Goal: Transaction & Acquisition: Purchase product/service

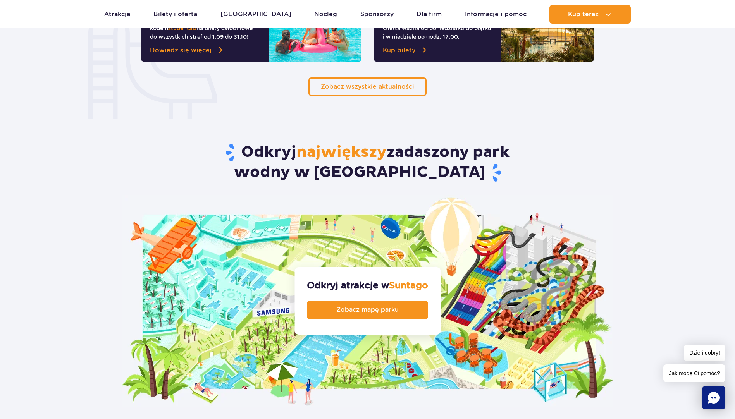
scroll to position [698, 0]
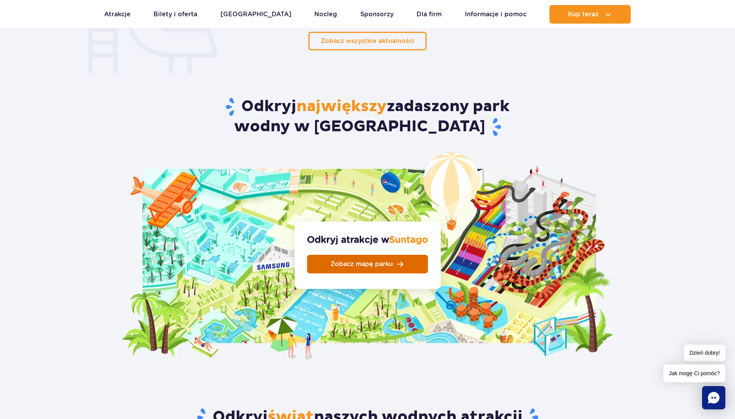
click at [405, 255] on link "Zobacz mapę parku" at bounding box center [367, 264] width 121 height 19
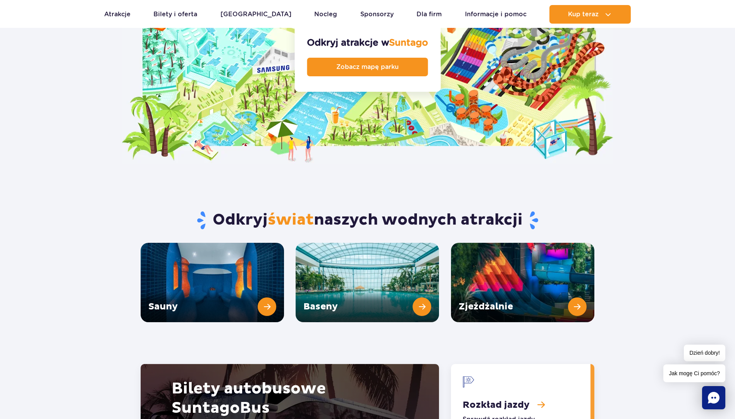
scroll to position [969, 0]
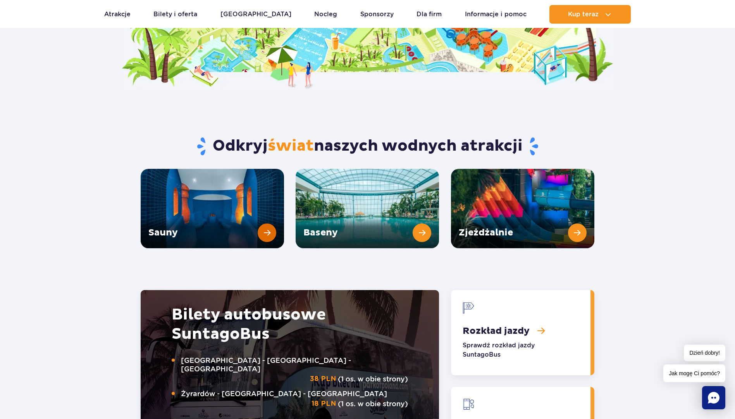
click at [209, 190] on link "Sauny" at bounding box center [212, 208] width 143 height 79
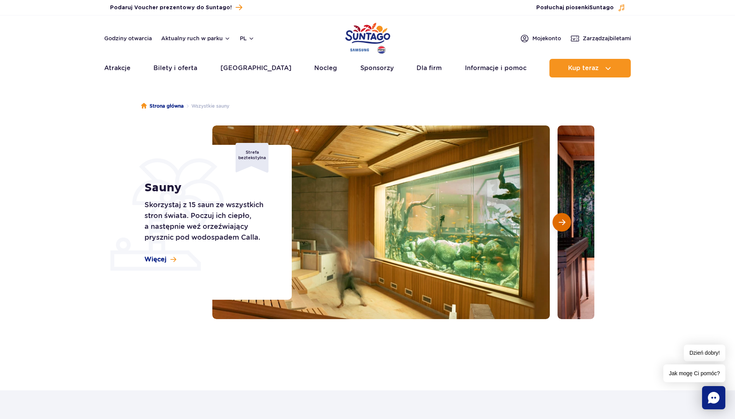
click at [556, 222] on button "Następny slajd" at bounding box center [562, 222] width 19 height 19
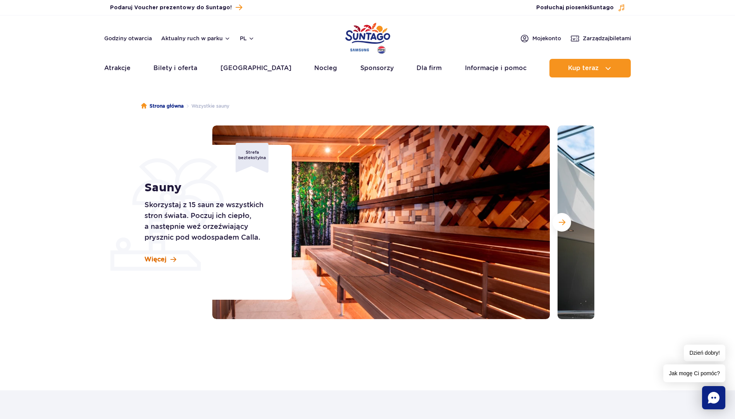
click at [161, 259] on span "Więcej" at bounding box center [156, 259] width 22 height 9
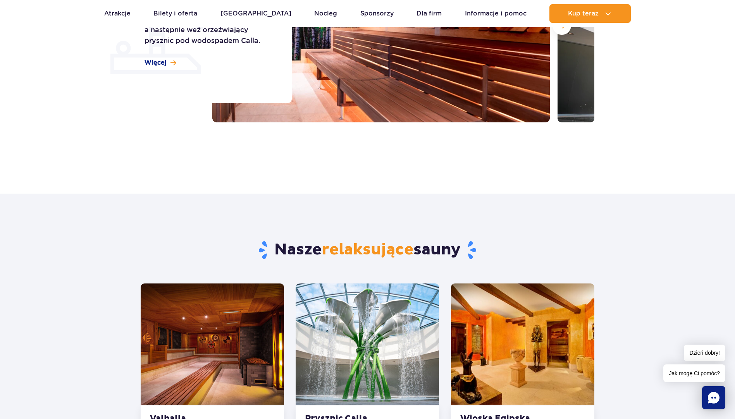
scroll to position [81, 0]
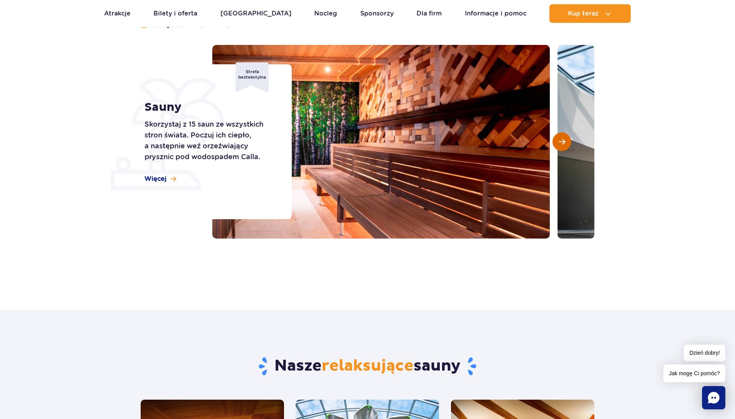
click at [561, 138] on span "Następny slajd" at bounding box center [562, 141] width 7 height 7
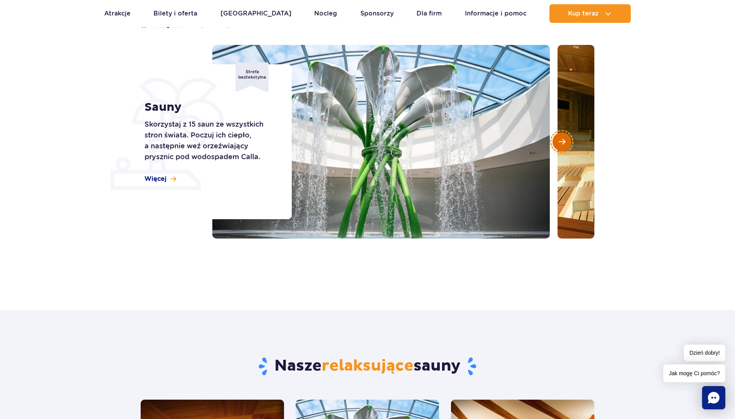
click at [561, 138] on span "Następny slajd" at bounding box center [562, 141] width 7 height 7
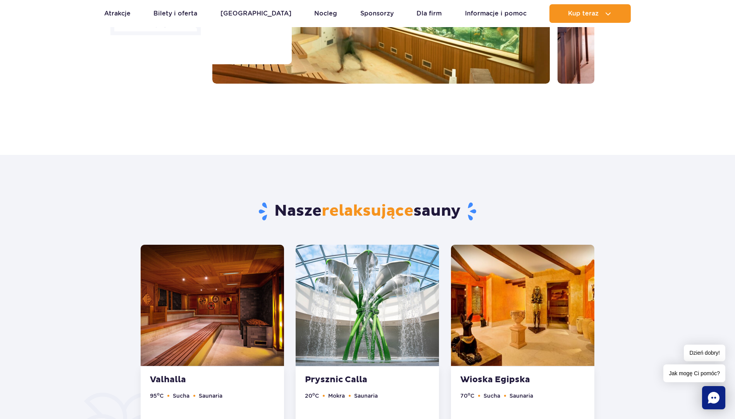
scroll to position [119, 0]
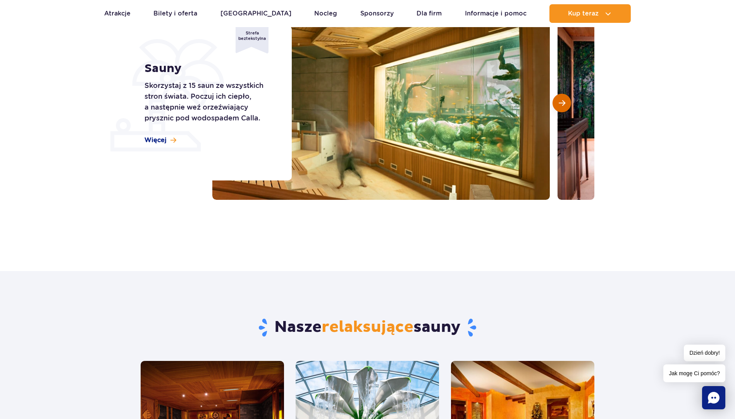
click at [563, 105] on span "Następny slajd" at bounding box center [562, 103] width 7 height 7
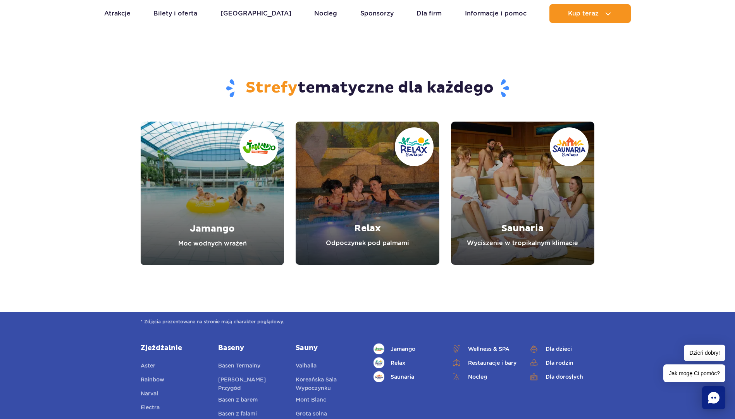
scroll to position [2522, 0]
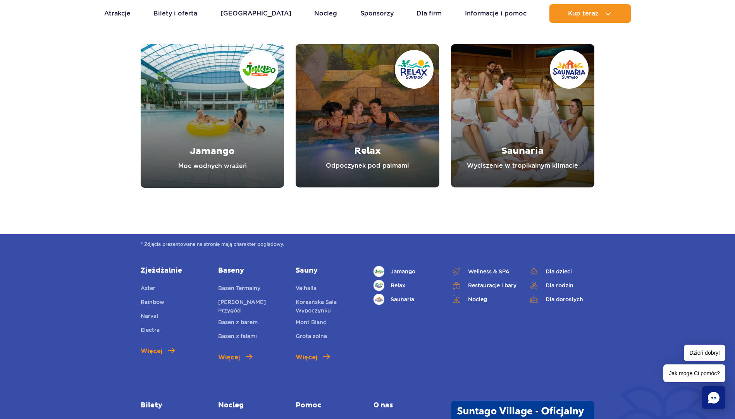
click at [236, 143] on link "Jamango" at bounding box center [212, 116] width 143 height 144
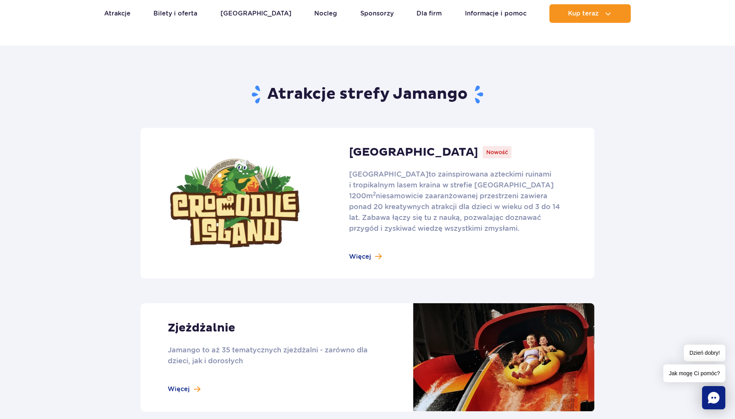
scroll to position [78, 0]
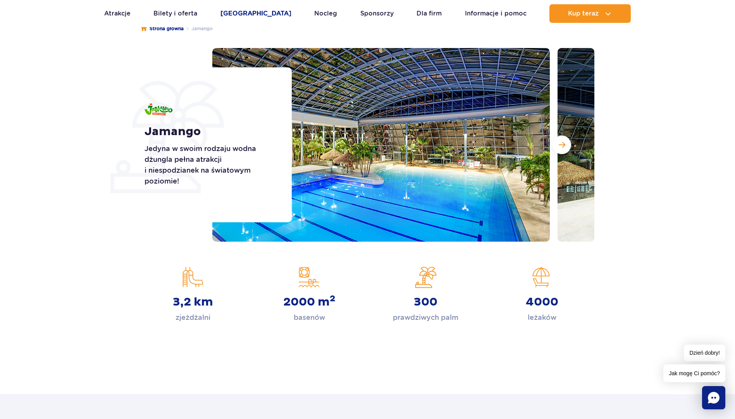
click at [253, 13] on link "[GEOGRAPHIC_DATA]" at bounding box center [256, 13] width 71 height 19
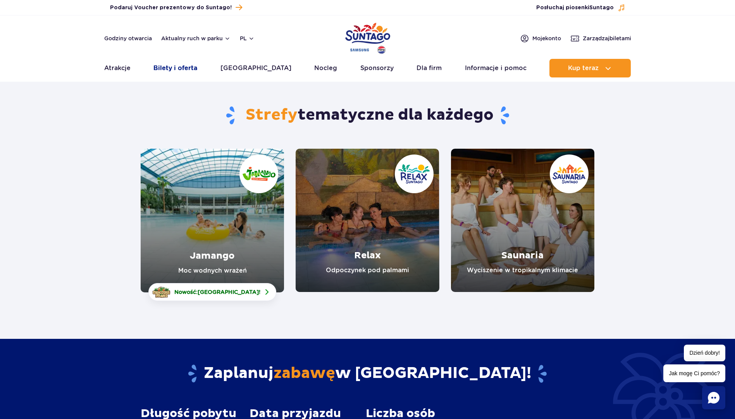
click at [174, 67] on link "Bilety i oferta" at bounding box center [175, 68] width 44 height 19
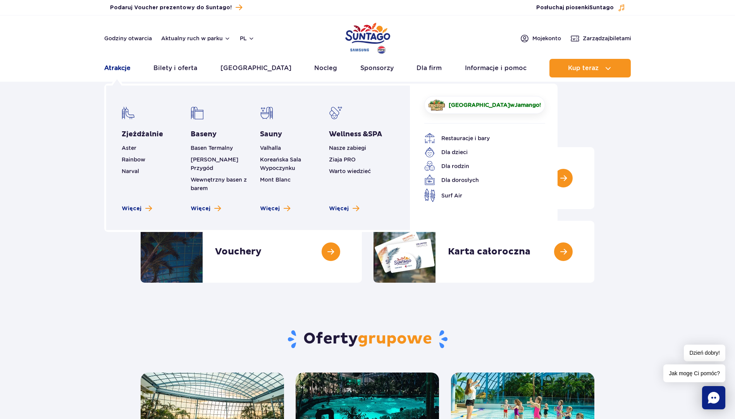
click at [117, 67] on link "Atrakcje" at bounding box center [117, 68] width 26 height 19
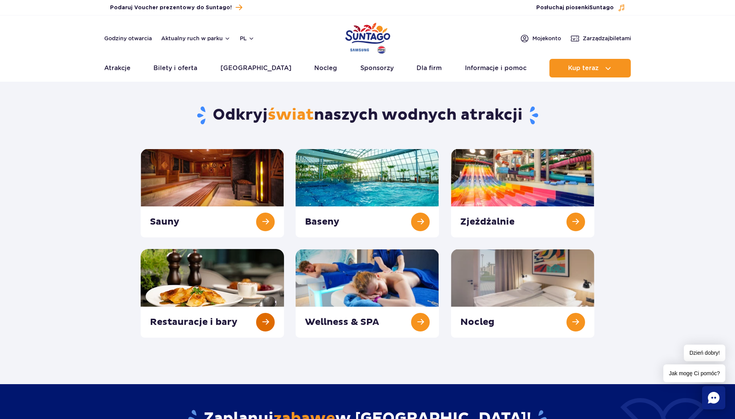
click at [248, 286] on link at bounding box center [212, 293] width 143 height 89
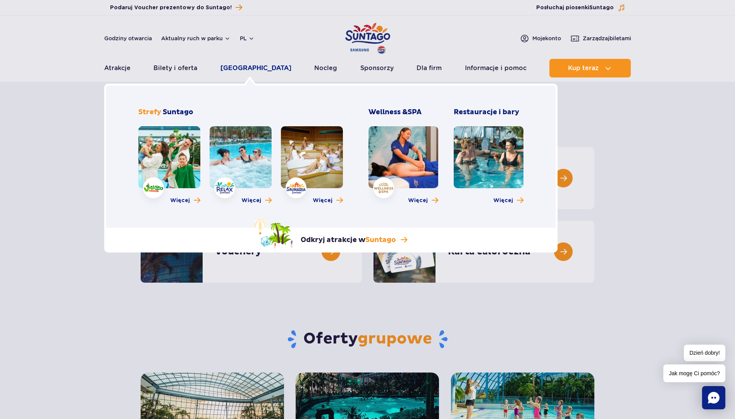
click at [255, 70] on link "[GEOGRAPHIC_DATA]" at bounding box center [256, 68] width 71 height 19
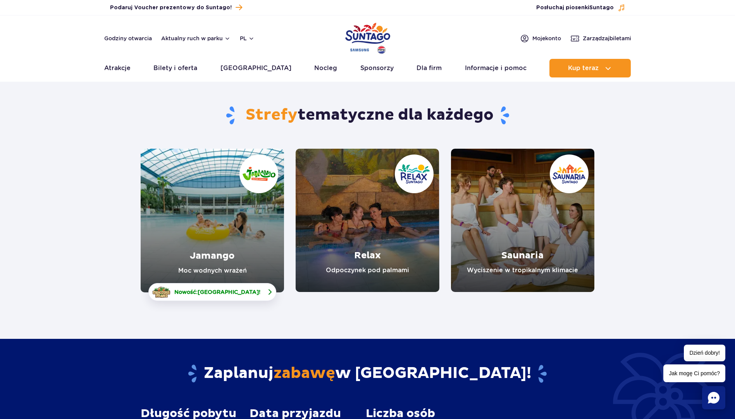
click at [241, 291] on span "[GEOGRAPHIC_DATA]" at bounding box center [228, 292] width 61 height 6
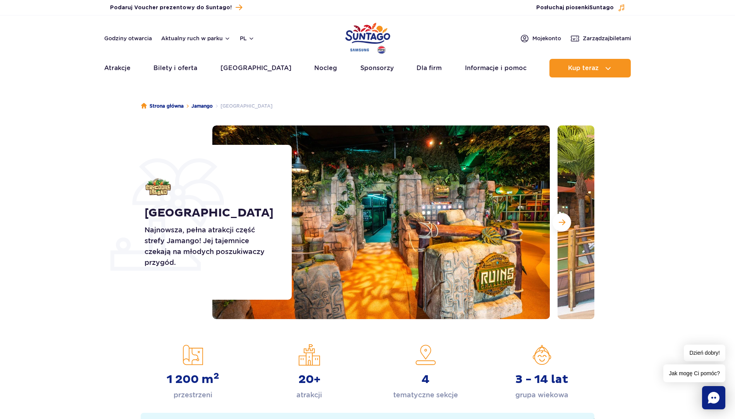
click at [550, 220] on div at bounding box center [403, 223] width 382 height 194
click at [557, 221] on button "Następny slajd" at bounding box center [562, 222] width 19 height 19
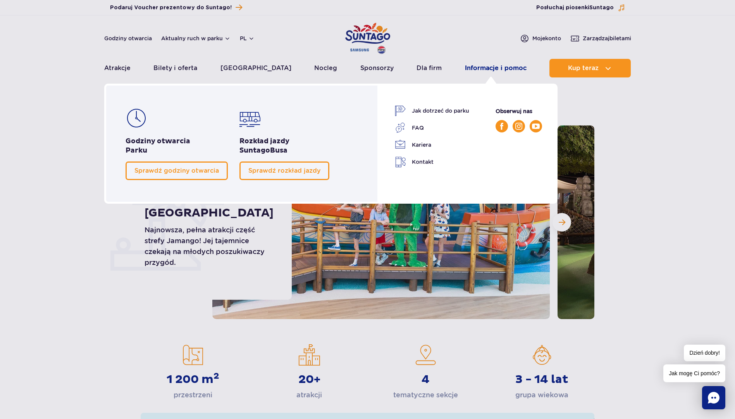
click at [490, 69] on link "Informacje i pomoc" at bounding box center [496, 68] width 62 height 19
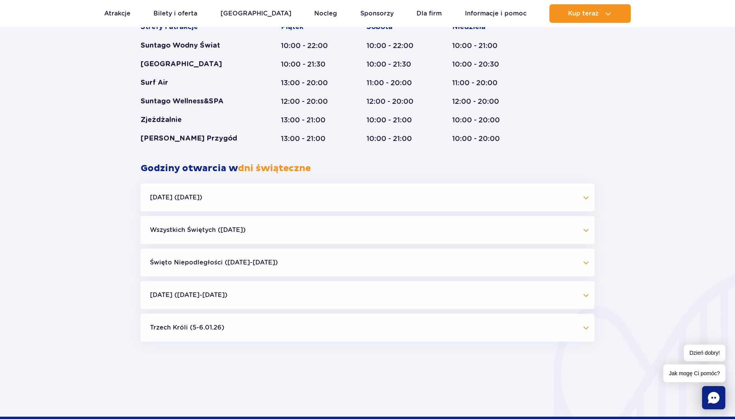
scroll to position [698, 0]
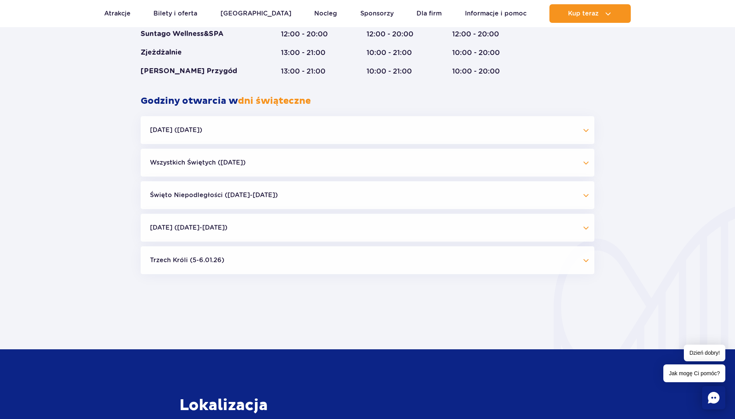
click at [587, 130] on button "Halloween (31.10.25)" at bounding box center [368, 130] width 454 height 28
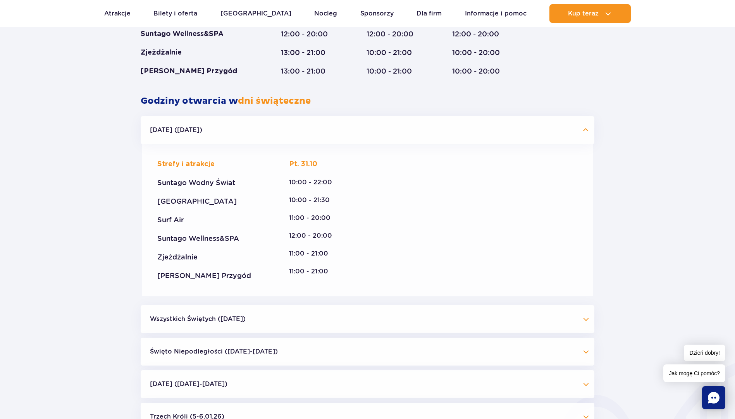
click at [587, 130] on button "Halloween (31.10.25)" at bounding box center [368, 130] width 454 height 28
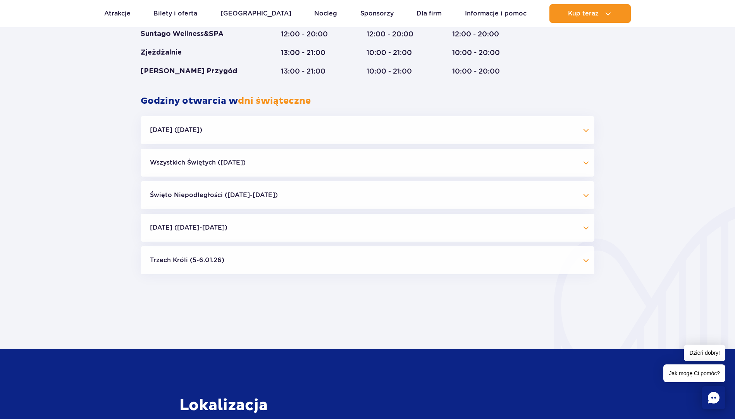
click at [587, 161] on button "Wszystkich Świętych (01.11.25)" at bounding box center [368, 163] width 454 height 28
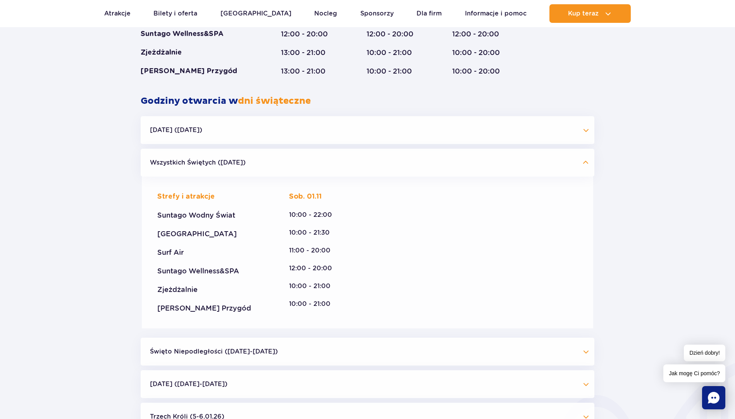
click at [587, 164] on button "Wszystkich Świętych (01.11.25)" at bounding box center [368, 163] width 454 height 28
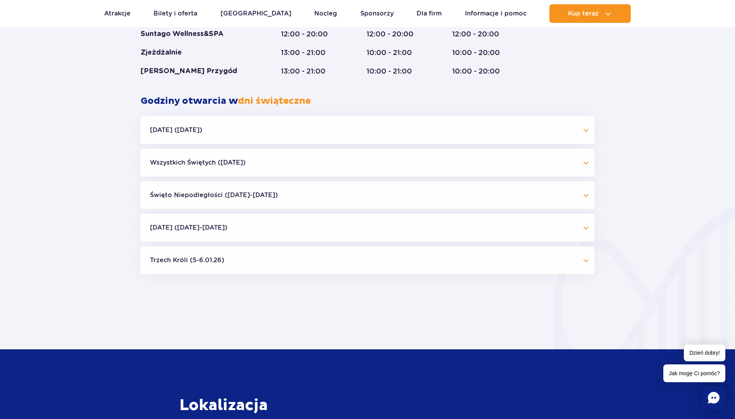
click at [322, 227] on button "Boże Narodzenie (23.12-01.01.26)" at bounding box center [368, 228] width 454 height 28
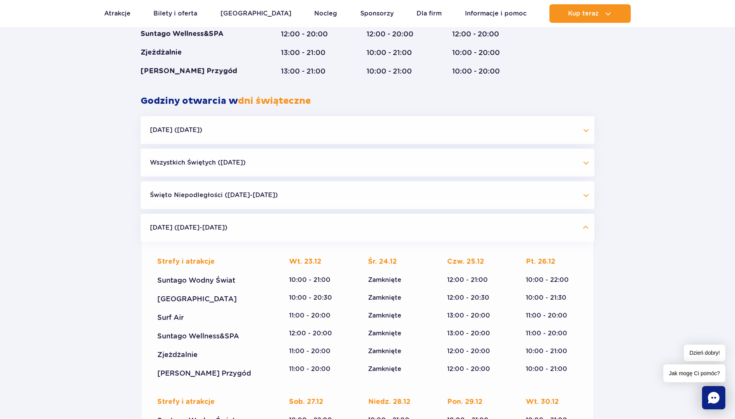
click at [588, 229] on button "Boże Narodzenie (23.12-01.01.26)" at bounding box center [368, 228] width 454 height 28
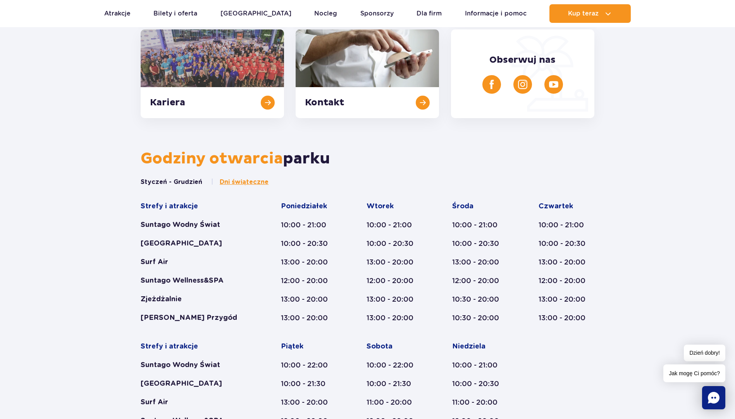
scroll to position [310, 0]
click at [593, 243] on div "10:00 - 20:30" at bounding box center [567, 244] width 56 height 9
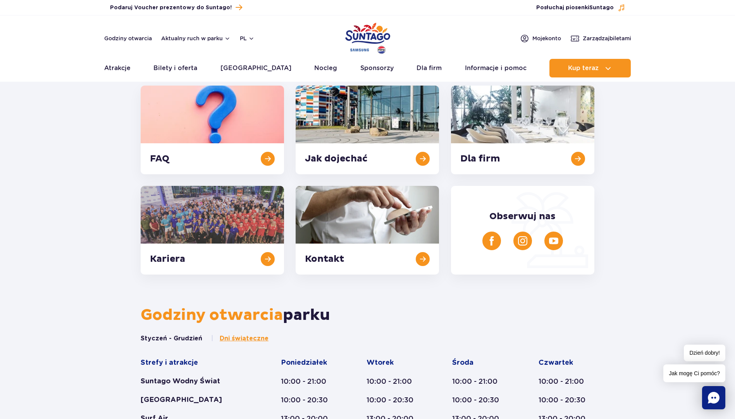
scroll to position [0, 0]
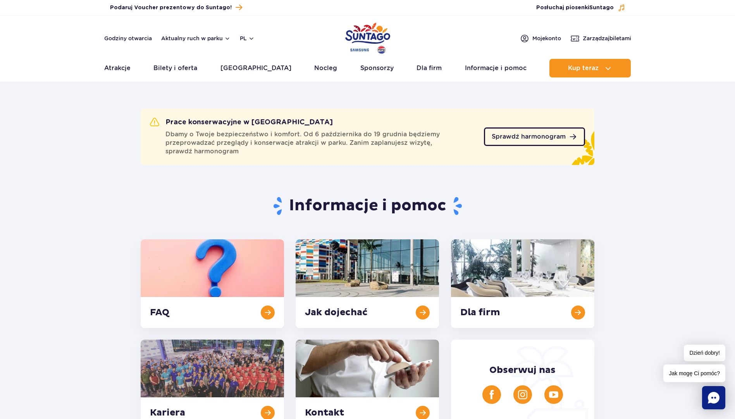
click at [547, 135] on span "Sprawdź harmonogram" at bounding box center [529, 137] width 74 height 6
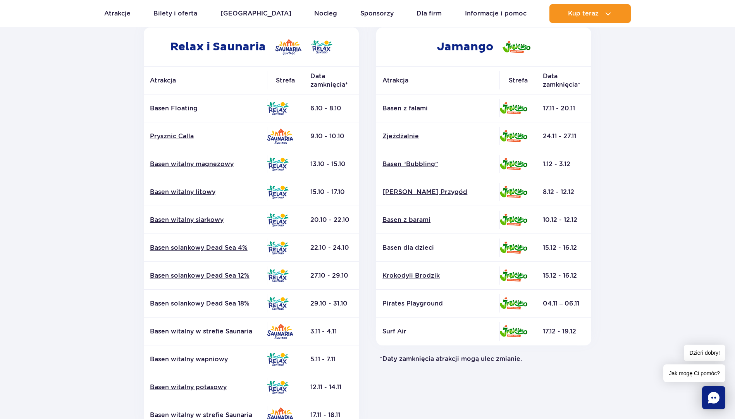
scroll to position [78, 0]
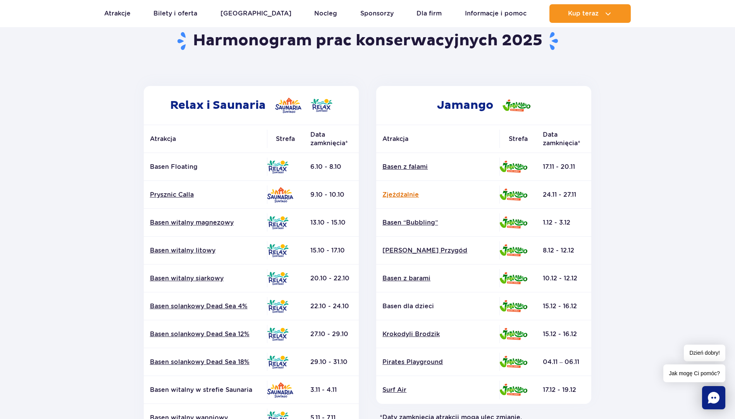
click at [414, 196] on link "Zjeżdżalnie" at bounding box center [438, 195] width 111 height 9
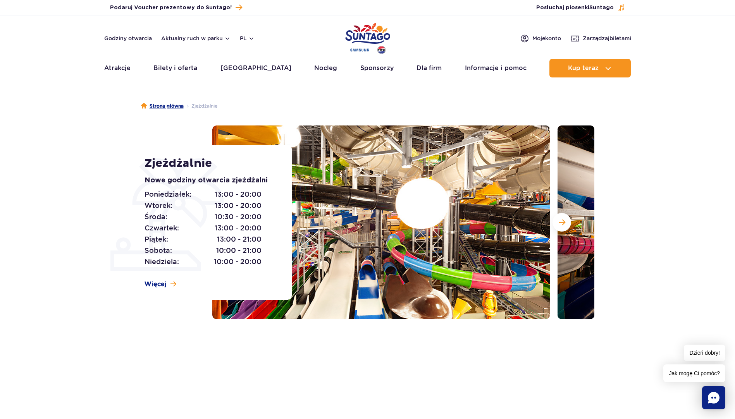
click at [171, 107] on link "Strona główna" at bounding box center [162, 106] width 43 height 8
click at [204, 105] on li "Zjeżdżalnie" at bounding box center [201, 106] width 34 height 8
click at [555, 222] on button "Następny slajd" at bounding box center [562, 222] width 19 height 19
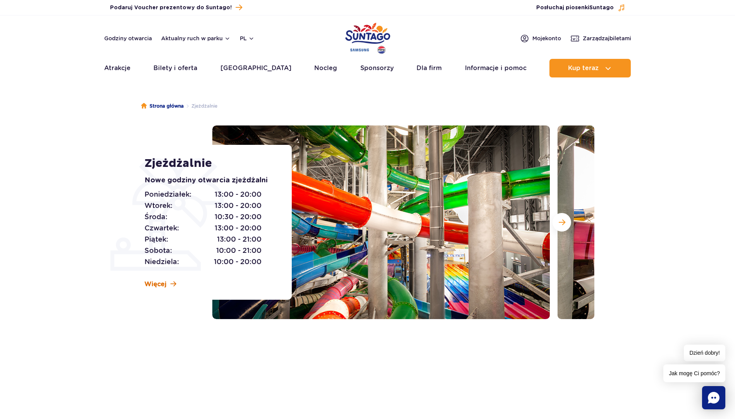
click at [166, 286] on link "Więcej" at bounding box center [161, 284] width 32 height 9
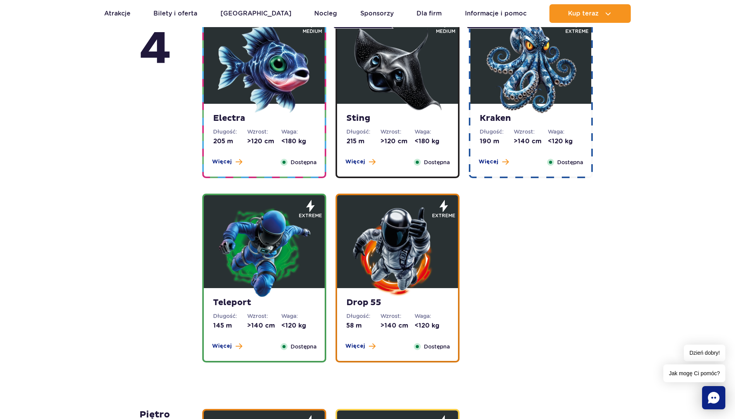
scroll to position [546, 0]
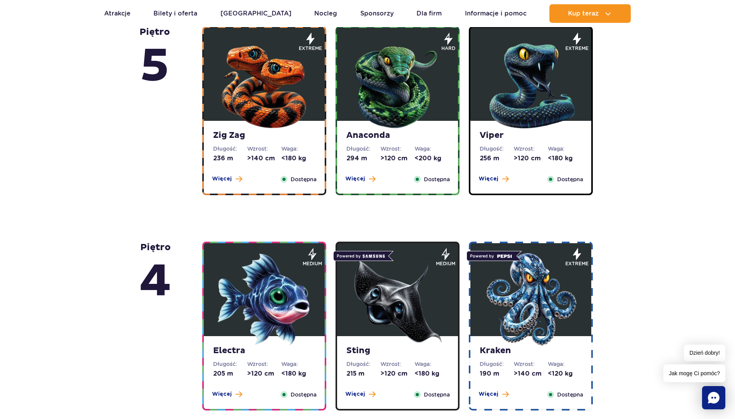
click at [258, 119] on img at bounding box center [264, 84] width 93 height 93
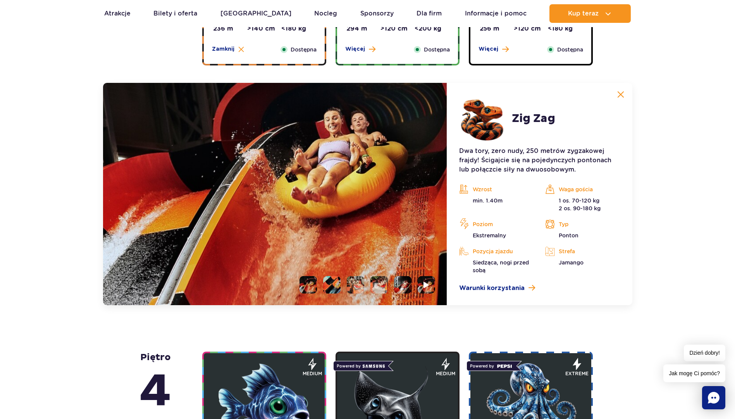
scroll to position [712, 0]
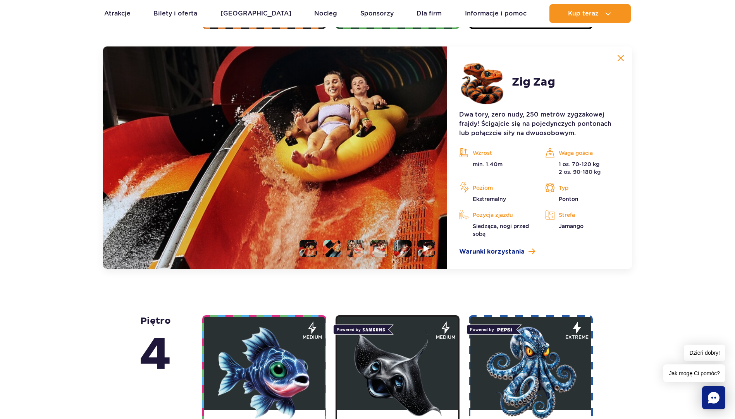
click at [333, 246] on li at bounding box center [331, 248] width 17 height 17
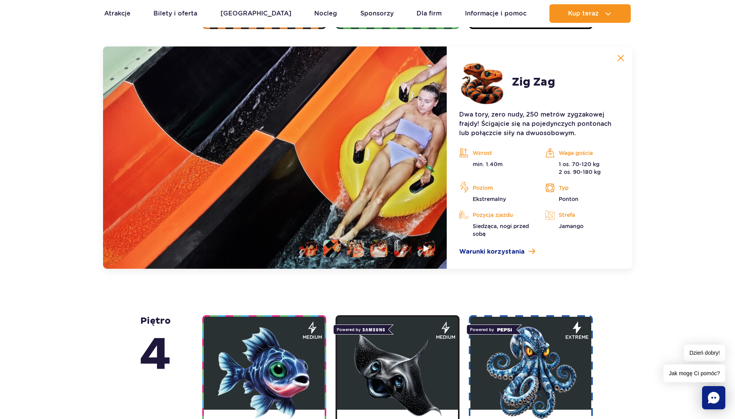
click at [359, 250] on li at bounding box center [355, 248] width 17 height 17
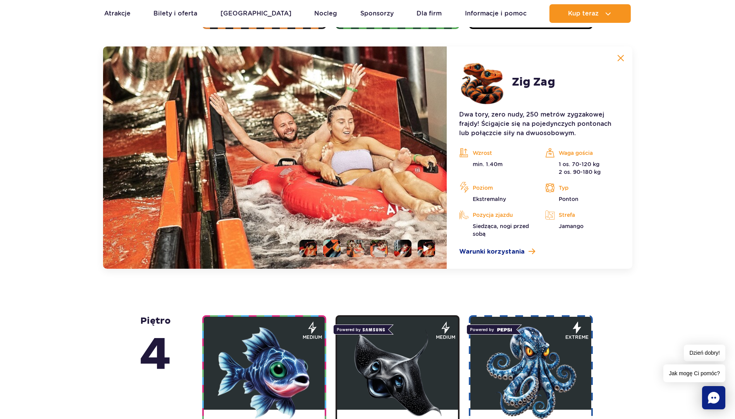
click at [306, 248] on li at bounding box center [308, 248] width 17 height 17
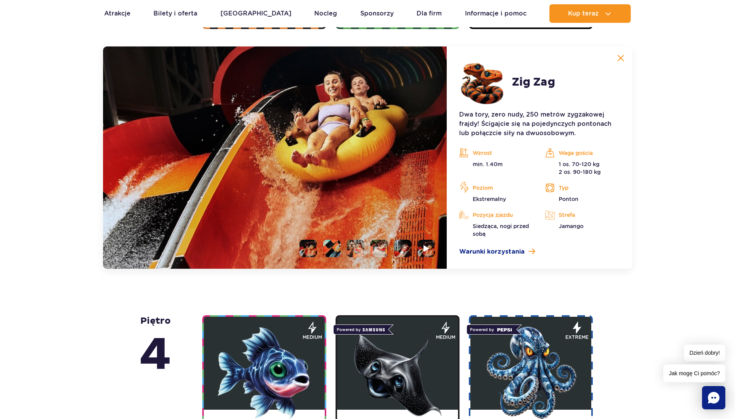
click at [329, 248] on li at bounding box center [331, 248] width 17 height 17
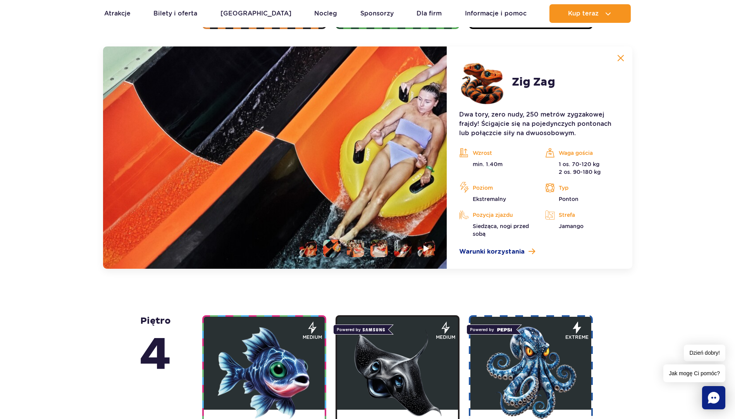
click at [357, 251] on li at bounding box center [355, 248] width 17 height 17
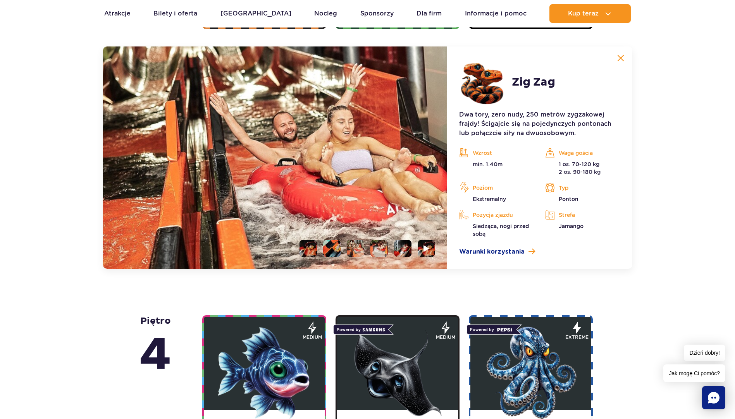
click at [379, 251] on li at bounding box center [379, 248] width 17 height 17
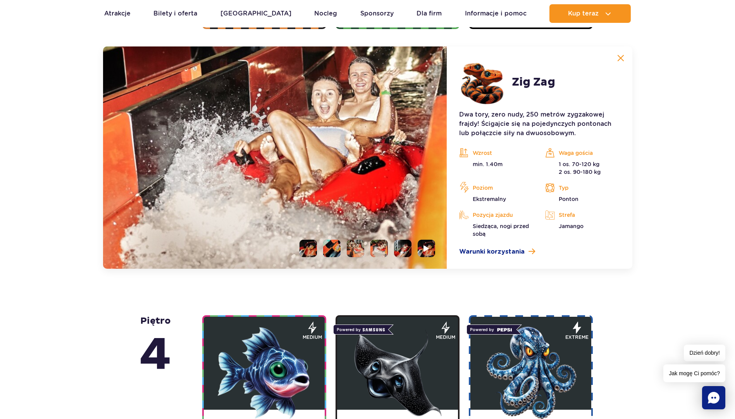
click at [404, 252] on li at bounding box center [402, 248] width 17 height 17
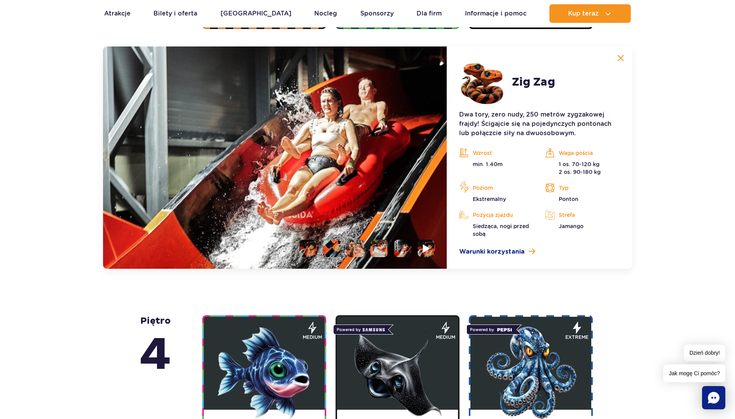
click at [427, 248] on img at bounding box center [426, 248] width 7 height 9
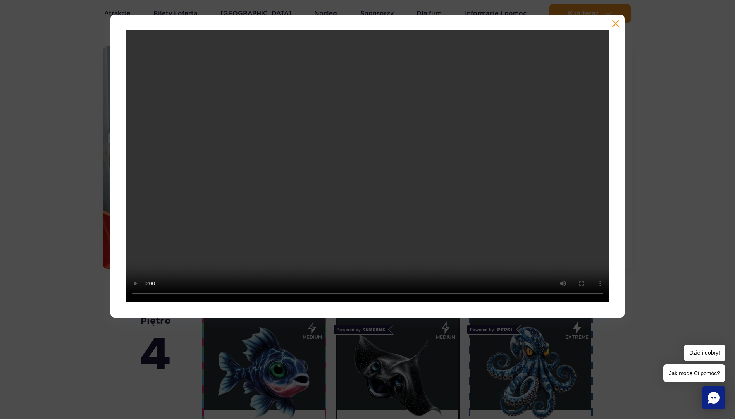
click at [619, 23] on button "button" at bounding box center [616, 24] width 8 height 8
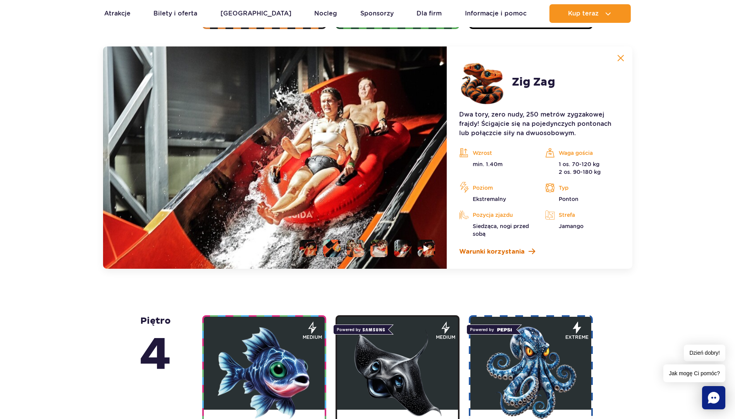
click at [505, 248] on span "Warunki korzystania" at bounding box center [492, 251] width 66 height 9
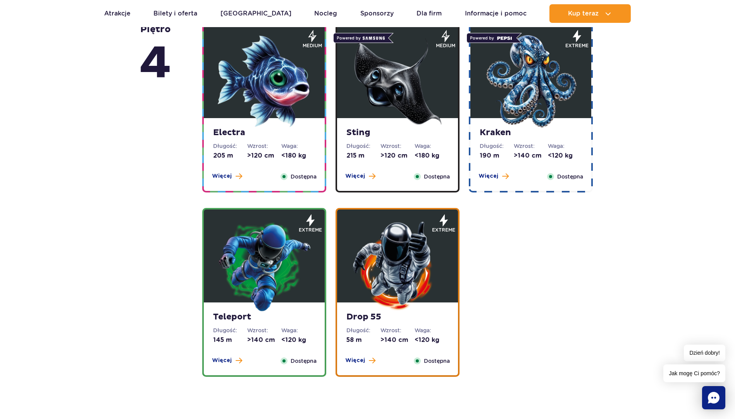
scroll to position [1022, 0]
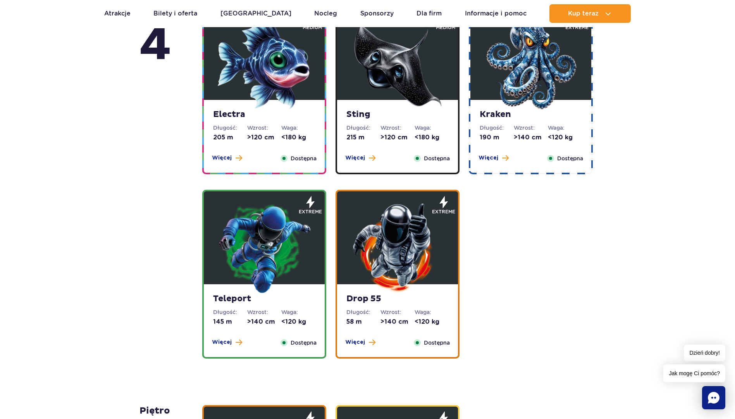
click at [260, 246] on img at bounding box center [264, 247] width 93 height 93
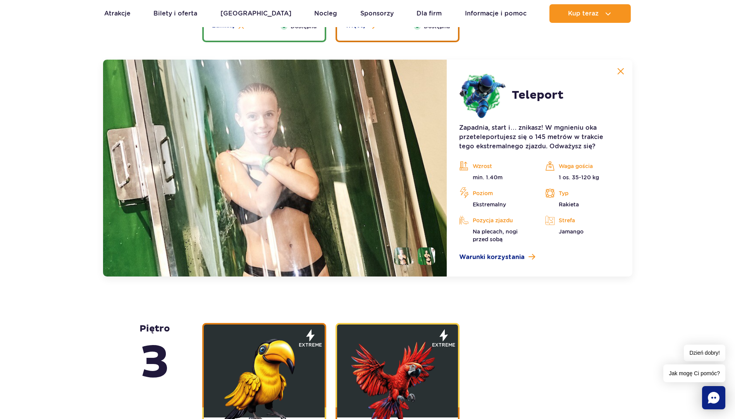
scroll to position [1112, 0]
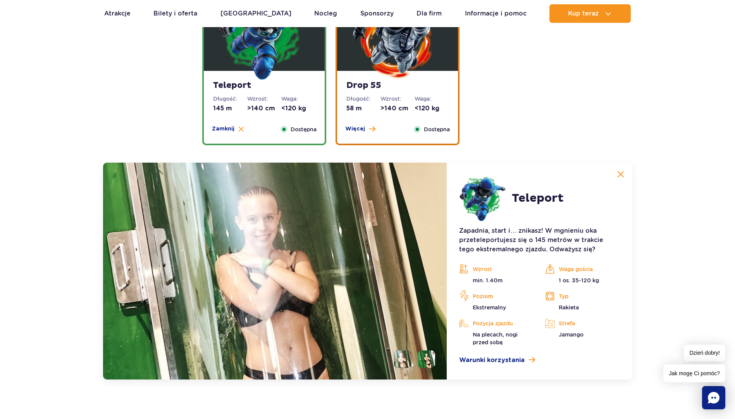
click at [424, 56] on img at bounding box center [397, 34] width 93 height 93
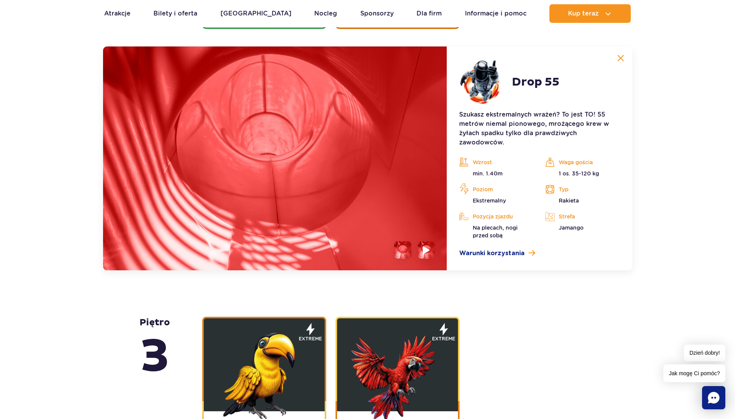
click at [425, 246] on img at bounding box center [426, 250] width 7 height 9
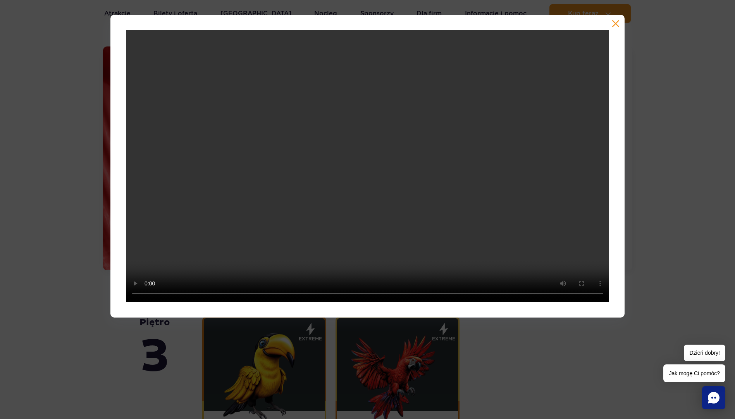
click at [617, 24] on button "button" at bounding box center [616, 24] width 8 height 8
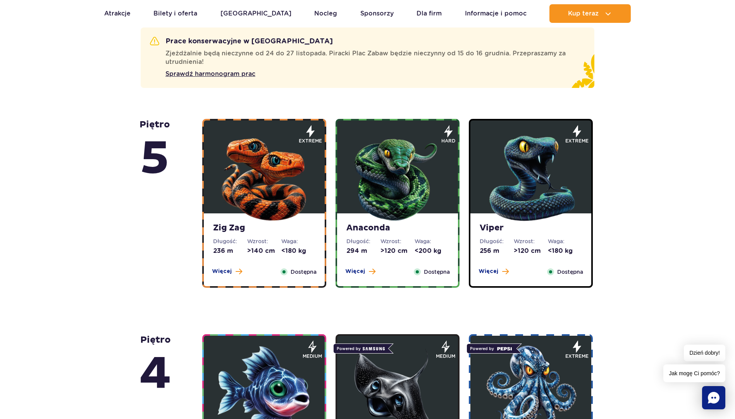
click at [375, 189] on img at bounding box center [397, 176] width 93 height 93
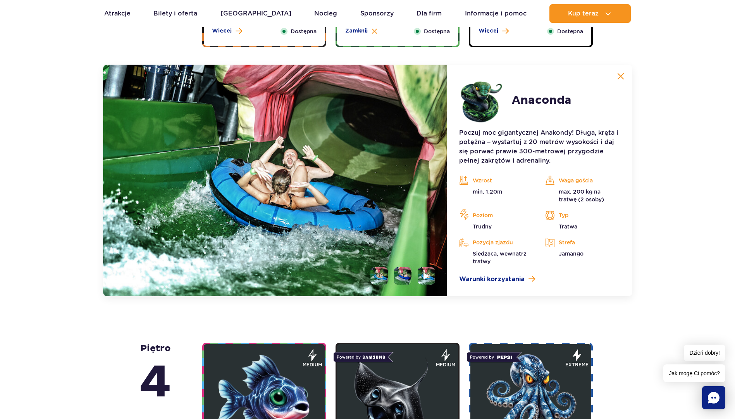
scroll to position [712, 0]
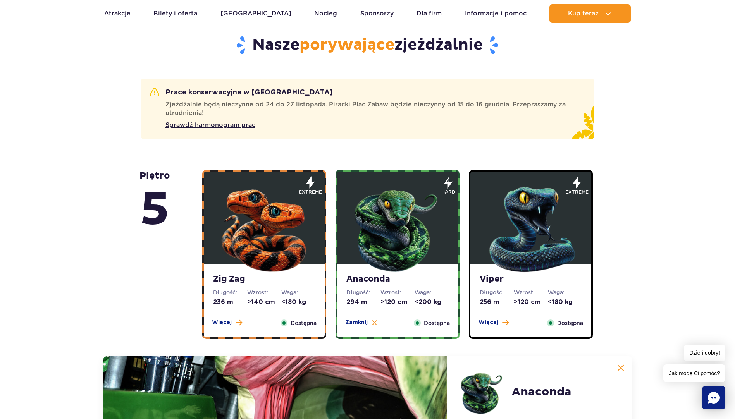
click at [553, 226] on img at bounding box center [530, 227] width 93 height 93
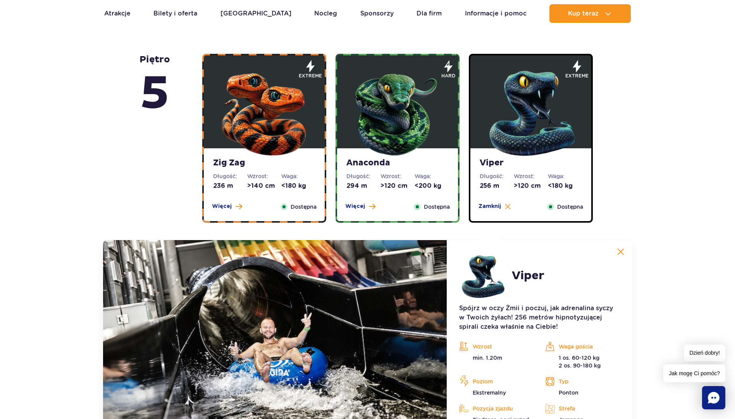
click at [373, 110] on img at bounding box center [397, 111] width 93 height 93
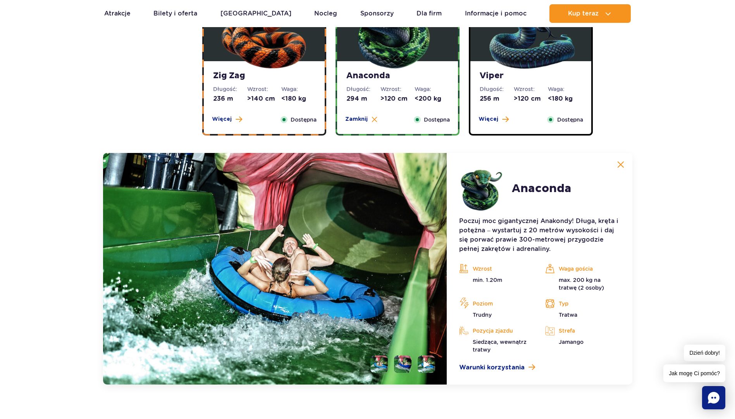
scroll to position [557, 0]
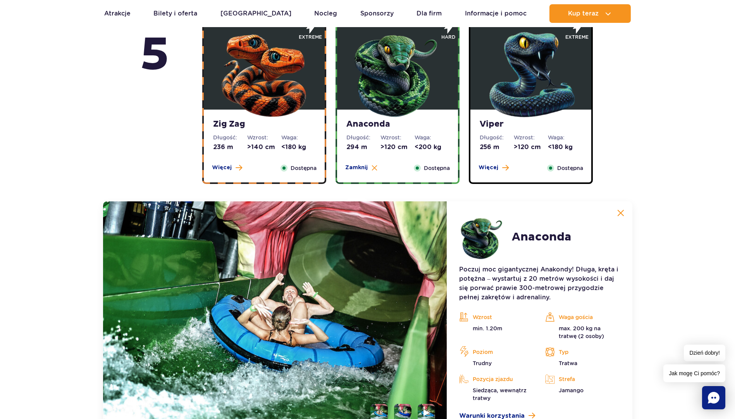
click at [271, 84] on img at bounding box center [264, 72] width 93 height 93
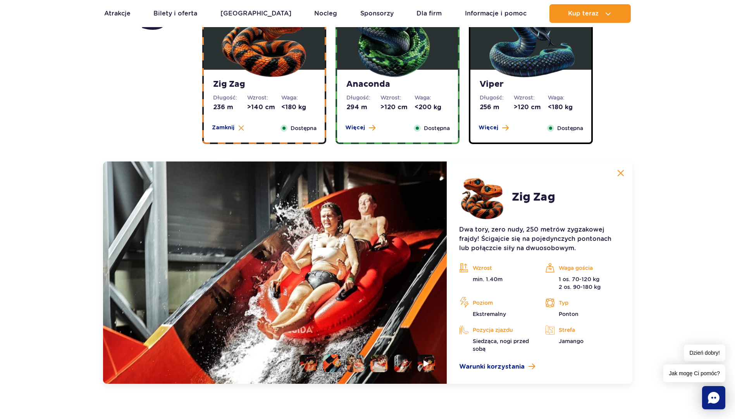
scroll to position [712, 0]
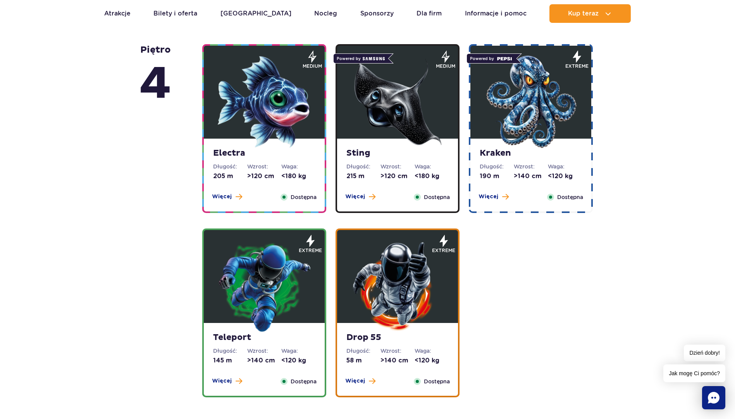
click at [287, 153] on strong "Electra" at bounding box center [264, 153] width 102 height 11
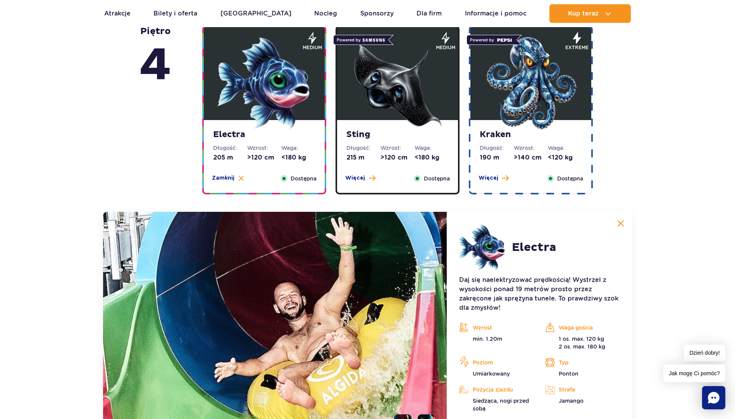
scroll to position [695, 0]
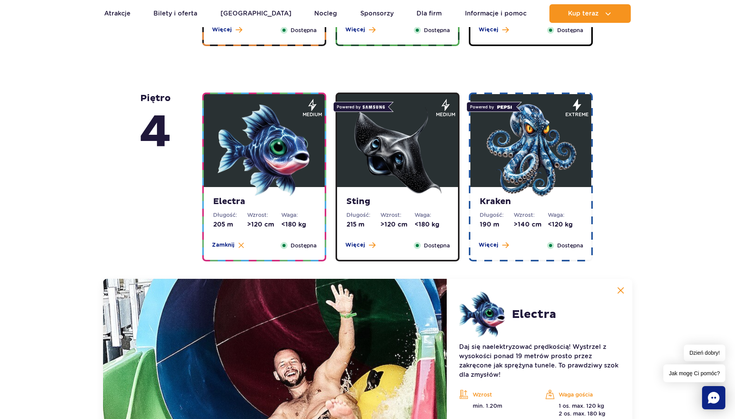
click at [420, 156] on img at bounding box center [397, 150] width 93 height 93
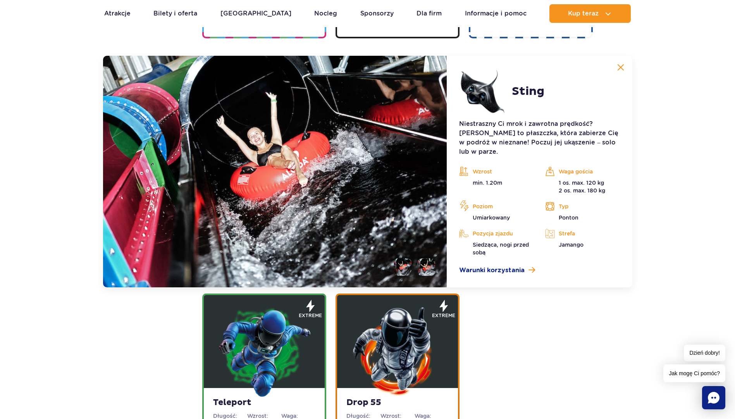
scroll to position [928, 0]
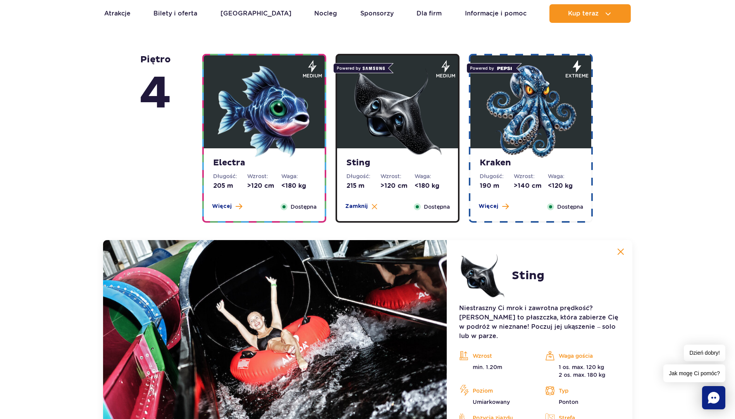
click at [542, 131] on img at bounding box center [530, 111] width 93 height 93
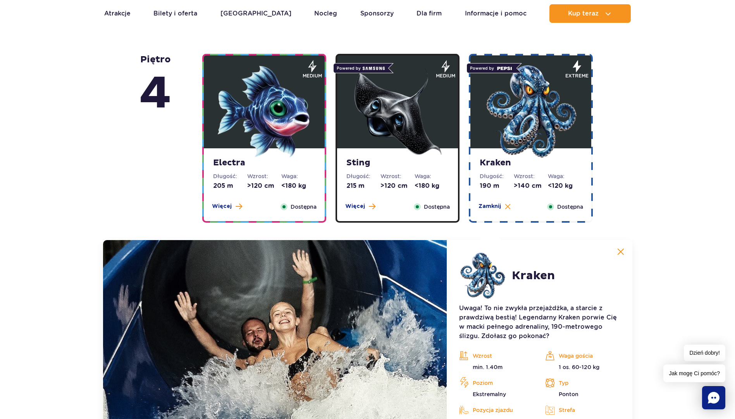
click at [274, 130] on img at bounding box center [264, 111] width 93 height 93
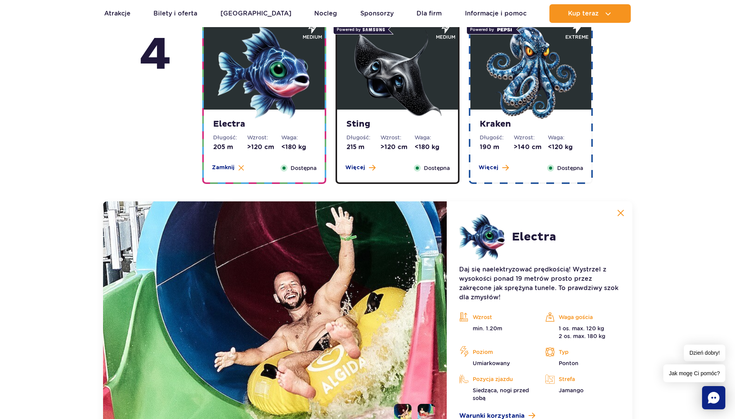
click at [414, 112] on img at bounding box center [397, 72] width 93 height 93
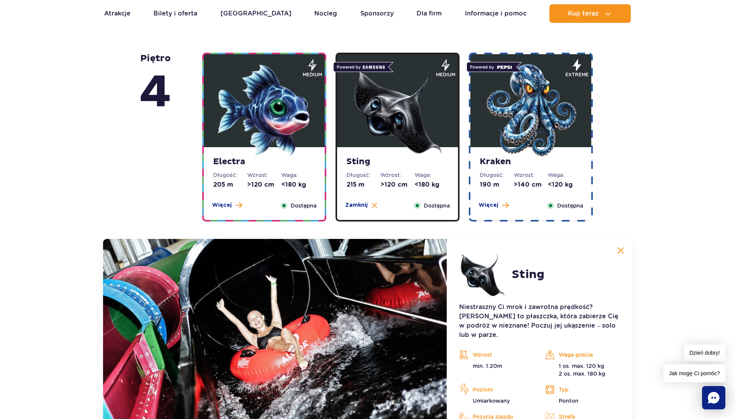
scroll to position [734, 0]
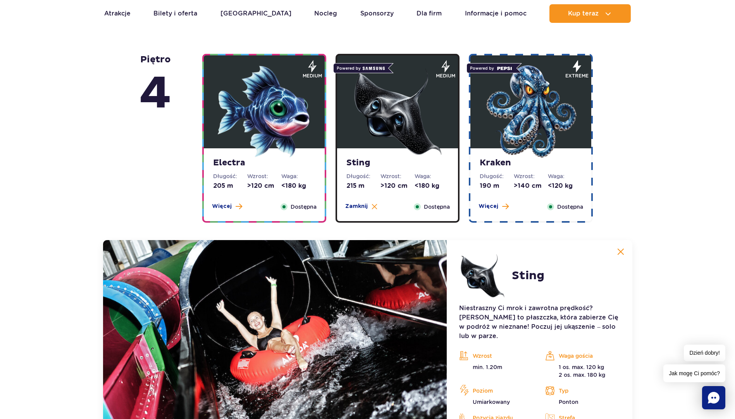
click at [534, 134] on img at bounding box center [530, 111] width 93 height 93
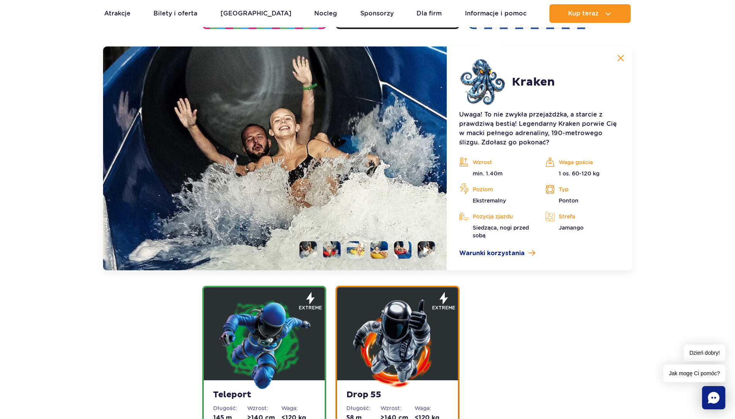
scroll to position [1121, 0]
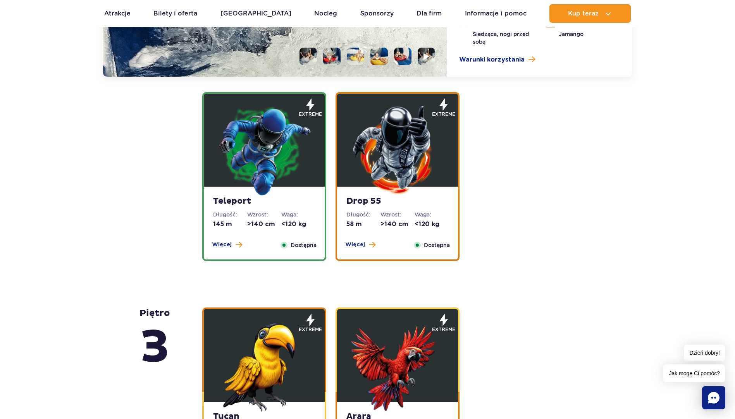
click at [259, 160] on img at bounding box center [264, 149] width 93 height 93
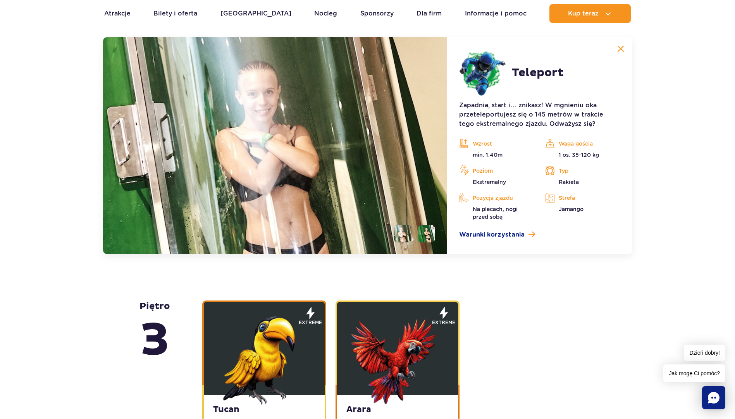
scroll to position [1112, 0]
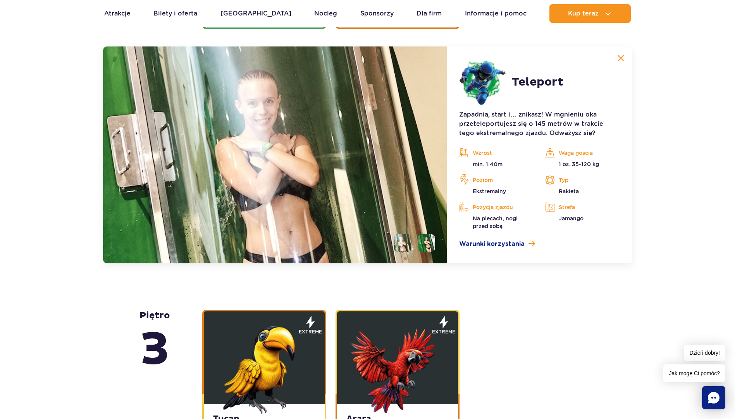
click at [430, 240] on li at bounding box center [426, 242] width 17 height 17
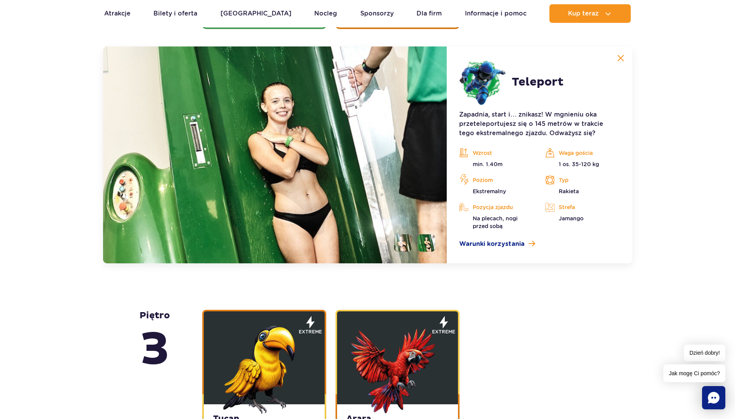
click at [402, 243] on li at bounding box center [402, 242] width 17 height 17
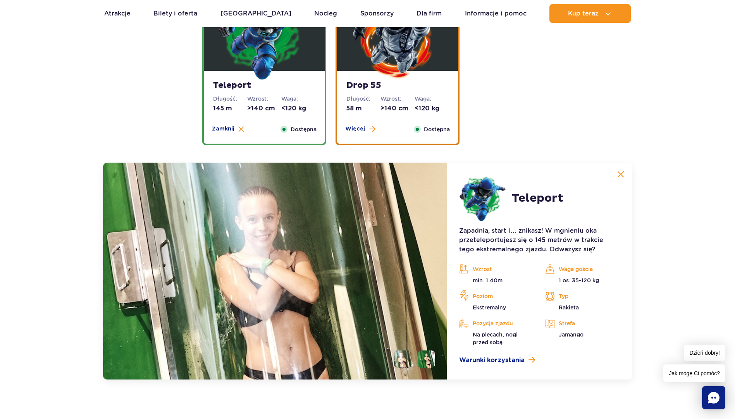
click at [375, 112] on dd "58 m" at bounding box center [364, 108] width 34 height 9
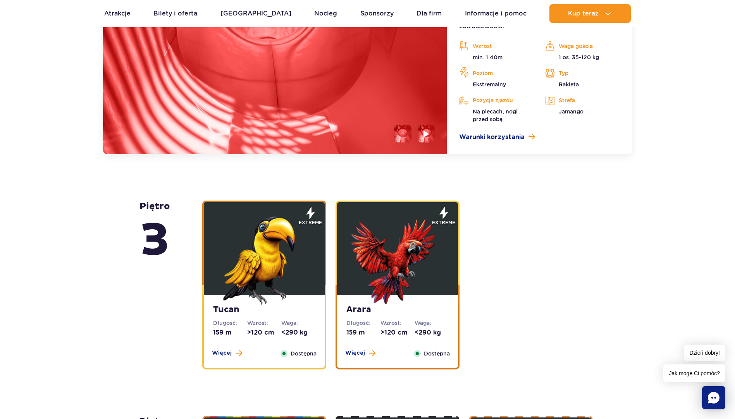
click at [275, 252] on img at bounding box center [264, 258] width 93 height 93
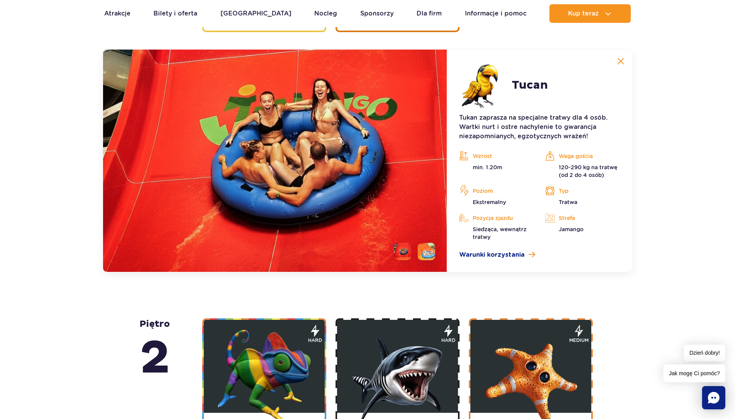
scroll to position [1328, 0]
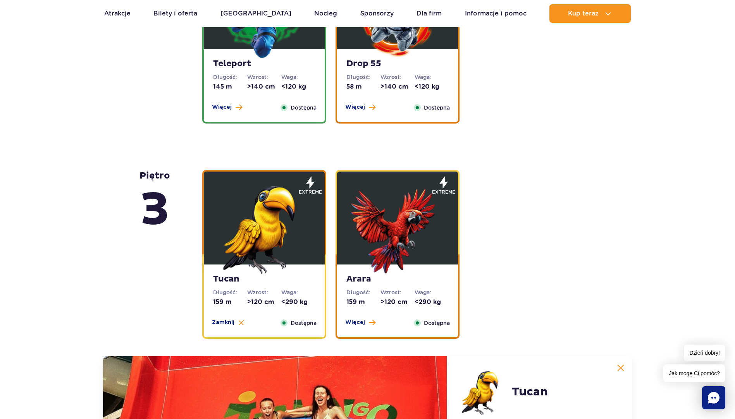
click at [447, 267] on div "Arara Długość: 159 m Wzrost: >120 cm Waga: <290 kg Więcej Zamknij Dostępna" at bounding box center [397, 301] width 121 height 73
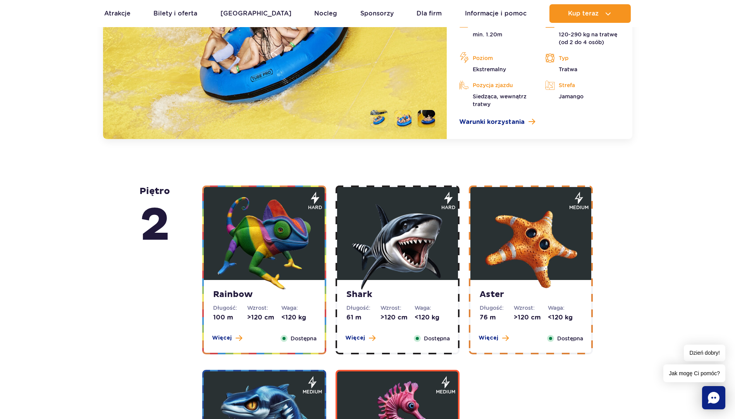
scroll to position [1599, 0]
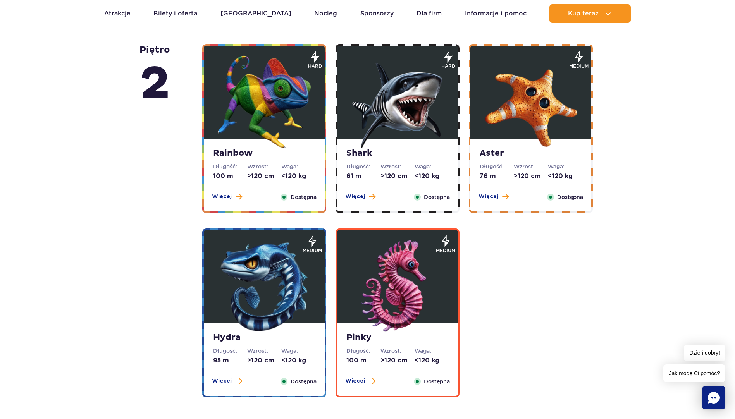
click at [307, 184] on div "Rainbow Długość: 100 m Wzrost: >120 cm Waga: <120 kg Więcej Zamknij Dostępna" at bounding box center [264, 175] width 121 height 73
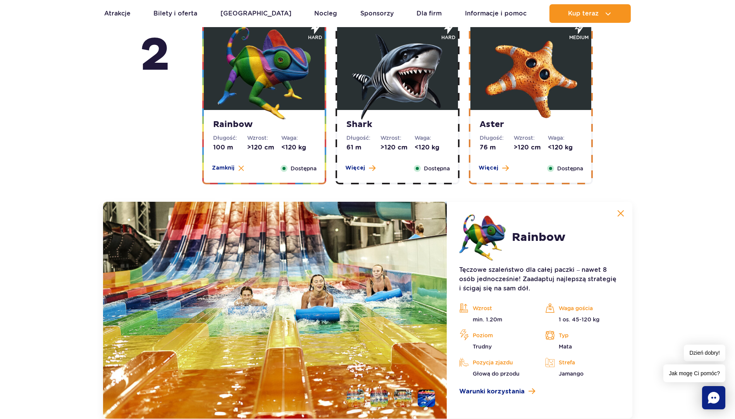
scroll to position [1388, 0]
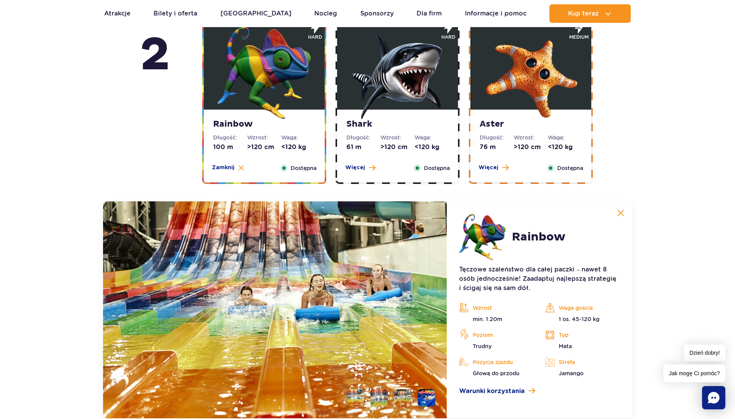
click at [416, 88] on img at bounding box center [397, 72] width 93 height 93
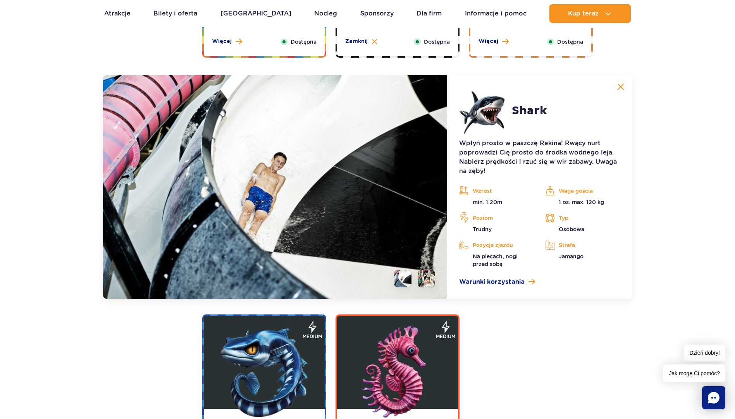
scroll to position [1543, 0]
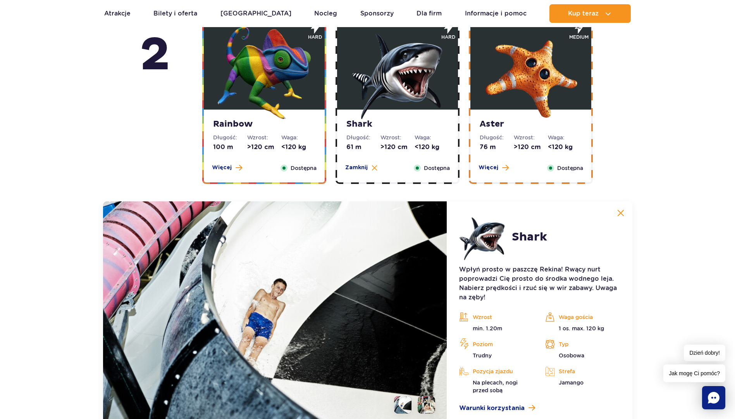
click at [526, 111] on img at bounding box center [530, 72] width 93 height 93
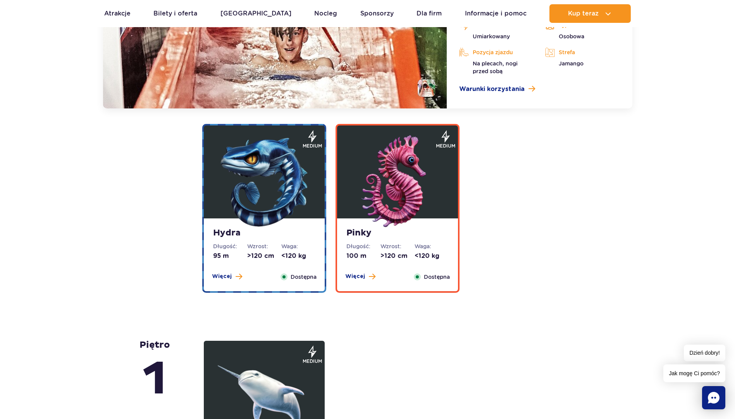
click at [243, 174] on img at bounding box center [264, 181] width 93 height 93
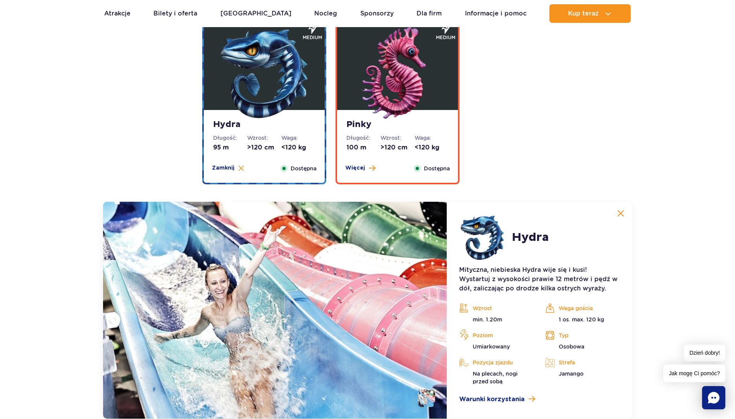
scroll to position [1572, 0]
click at [389, 118] on img at bounding box center [397, 72] width 93 height 93
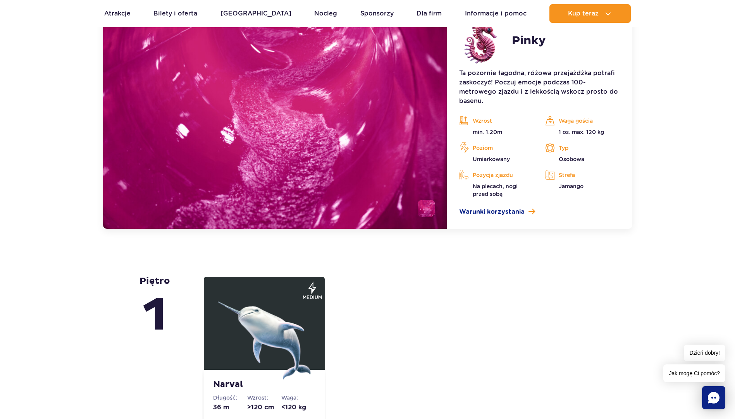
scroll to position [1921, 0]
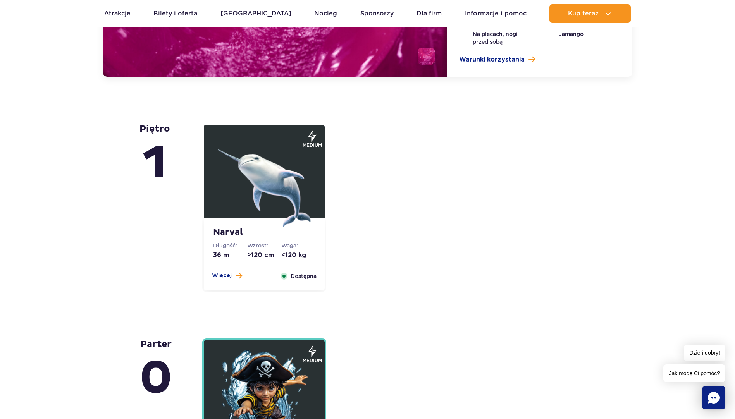
click at [256, 183] on img at bounding box center [264, 180] width 93 height 93
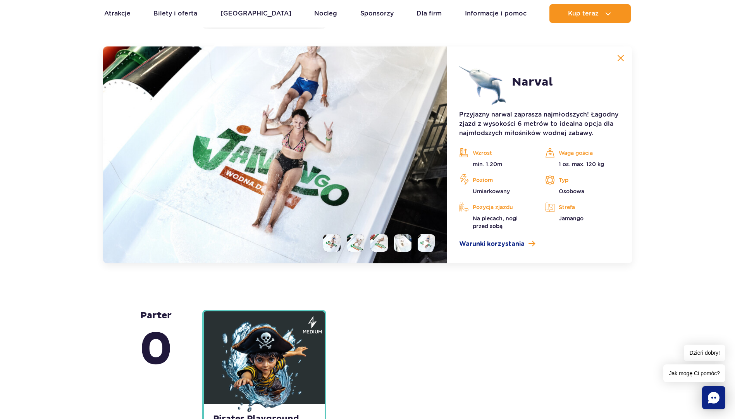
scroll to position [2137, 0]
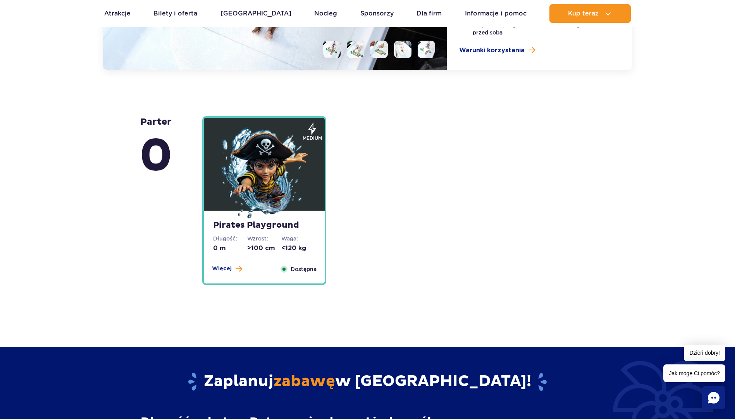
click at [253, 197] on img at bounding box center [264, 174] width 93 height 93
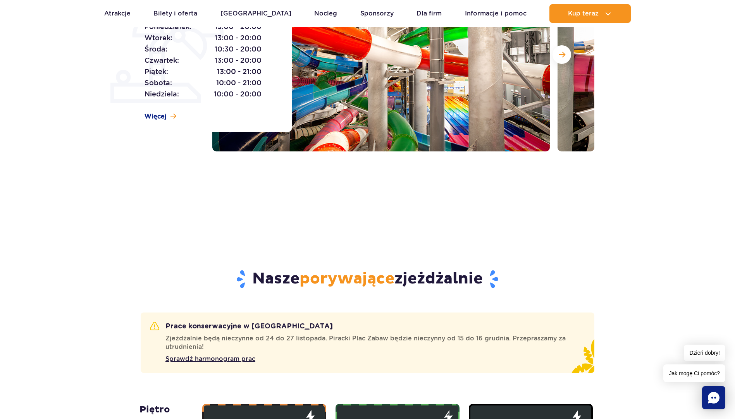
scroll to position [0, 0]
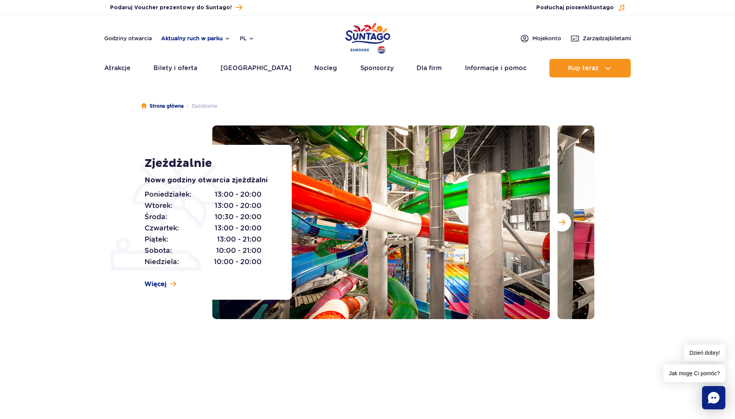
click at [211, 40] on button "Aktualny ruch w parku" at bounding box center [195, 38] width 69 height 6
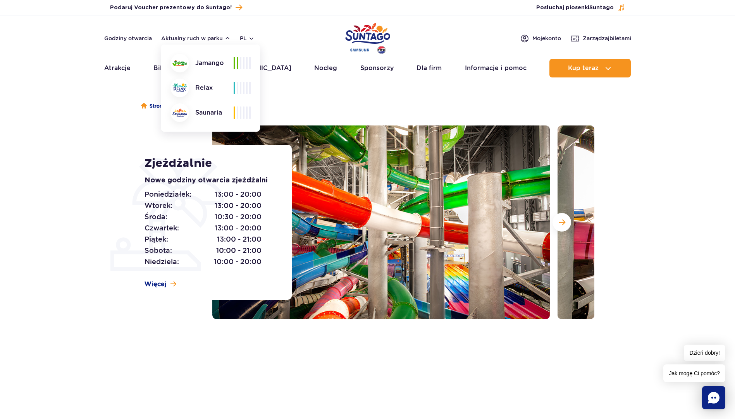
click at [349, 97] on ul "Strona główna Zjeżdżalnie" at bounding box center [367, 106] width 453 height 39
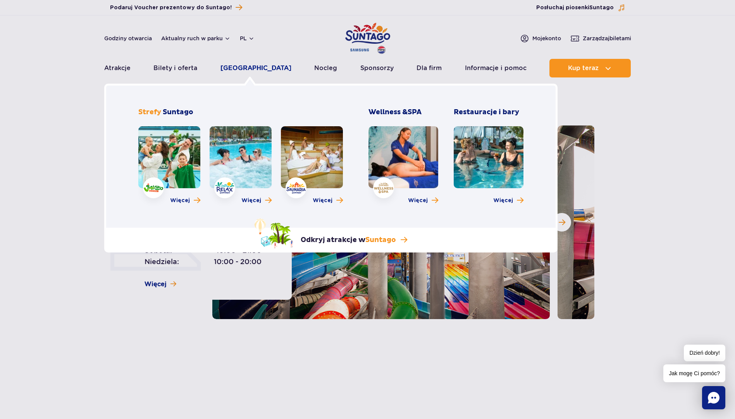
click at [257, 72] on link "Poznaj park" at bounding box center [256, 68] width 71 height 19
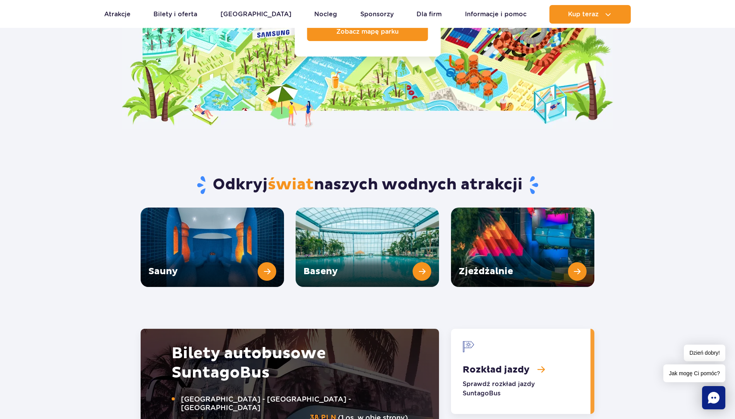
scroll to position [659, 0]
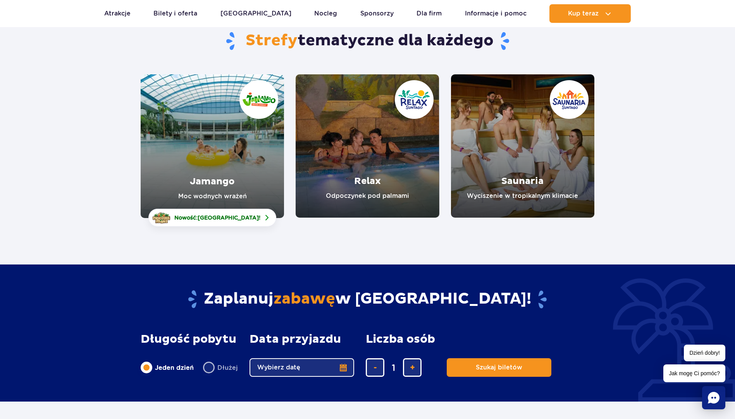
scroll to position [116, 0]
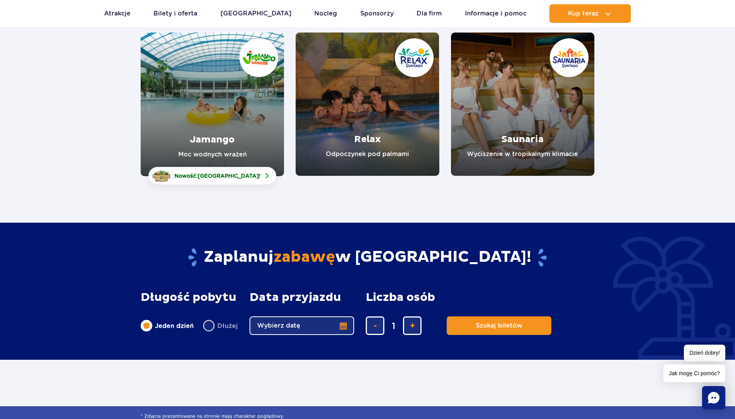
click at [229, 107] on link "Jamango" at bounding box center [212, 105] width 143 height 144
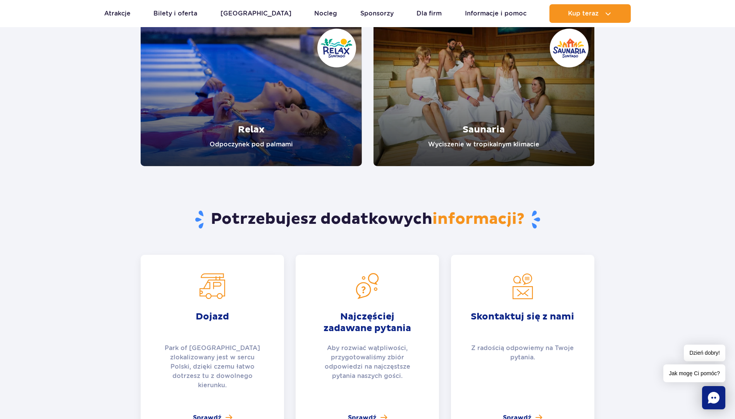
scroll to position [1434, 0]
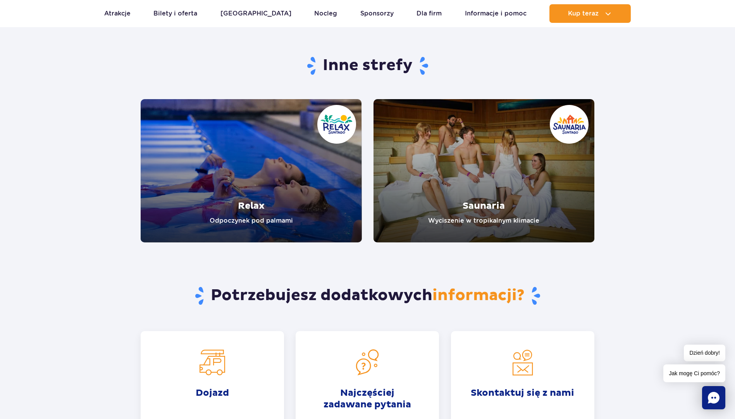
click at [287, 188] on link "Relax" at bounding box center [251, 170] width 221 height 143
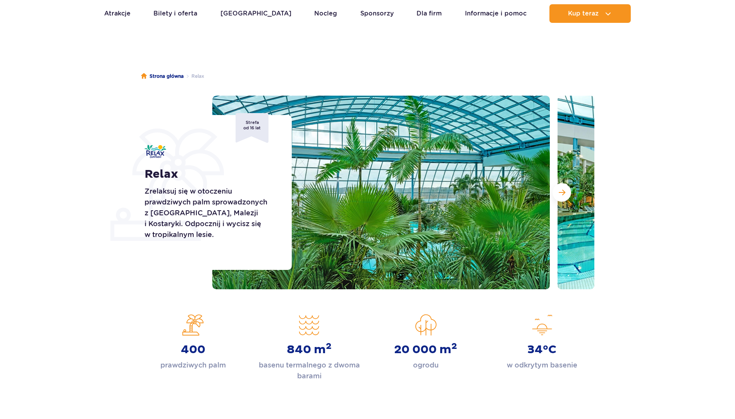
scroll to position [39, 0]
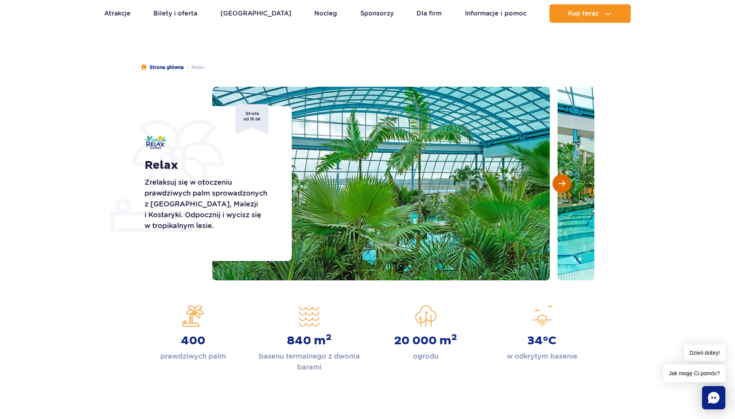
click at [561, 186] on span "Następny slajd" at bounding box center [562, 183] width 7 height 7
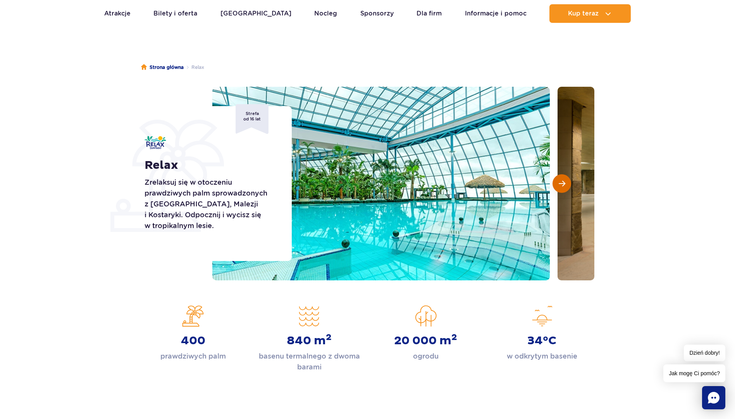
click at [561, 186] on span "Następny slajd" at bounding box center [562, 183] width 7 height 7
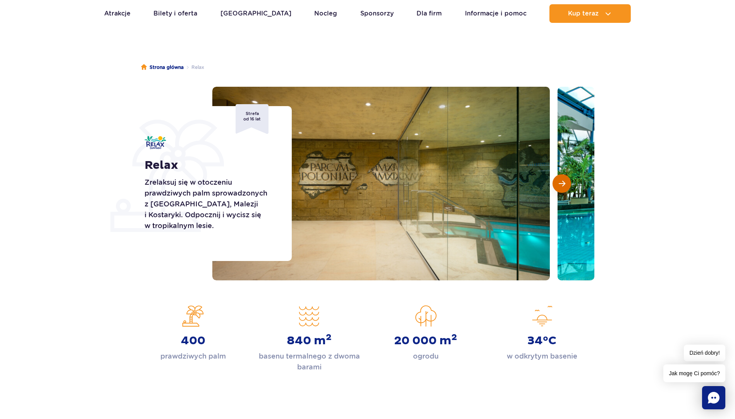
click at [561, 186] on span "Następny slajd" at bounding box center [562, 183] width 7 height 7
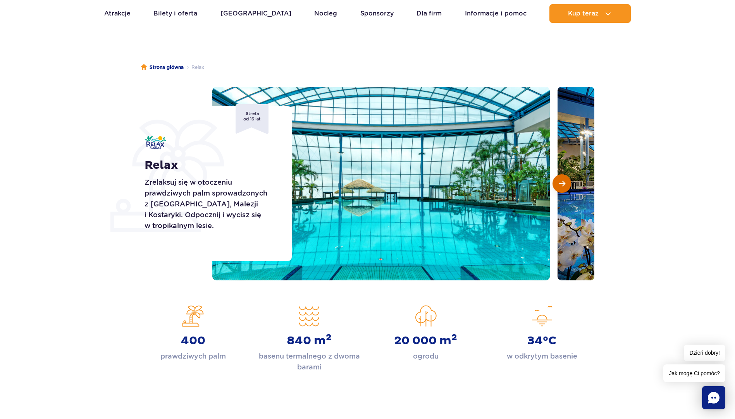
click at [561, 186] on span "Następny slajd" at bounding box center [562, 183] width 7 height 7
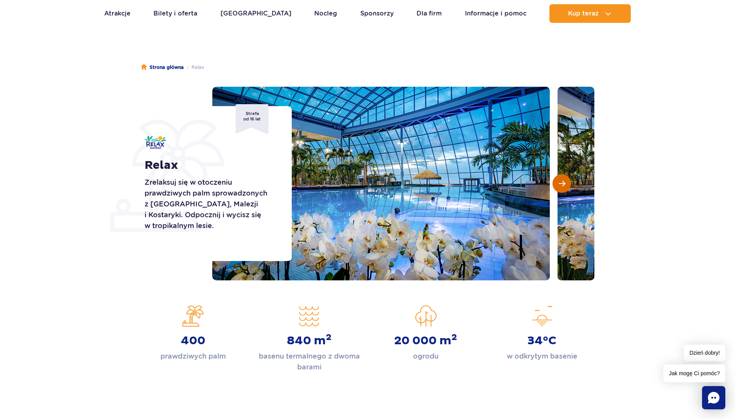
click at [561, 186] on span "Następny slajd" at bounding box center [562, 183] width 7 height 7
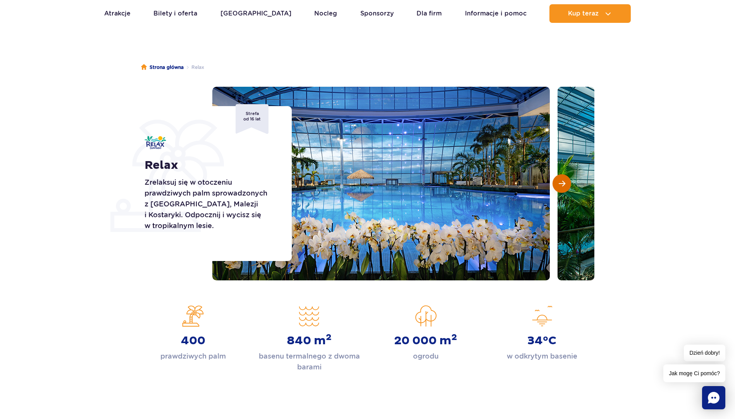
click at [561, 186] on span "Następny slajd" at bounding box center [562, 183] width 7 height 7
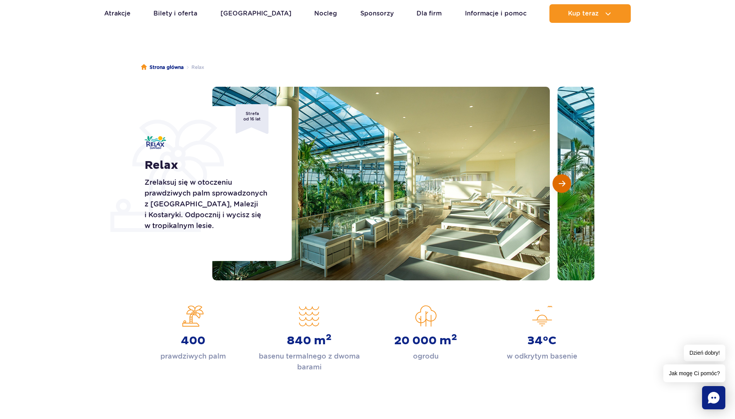
click at [561, 186] on span "Następny slajd" at bounding box center [562, 183] width 7 height 7
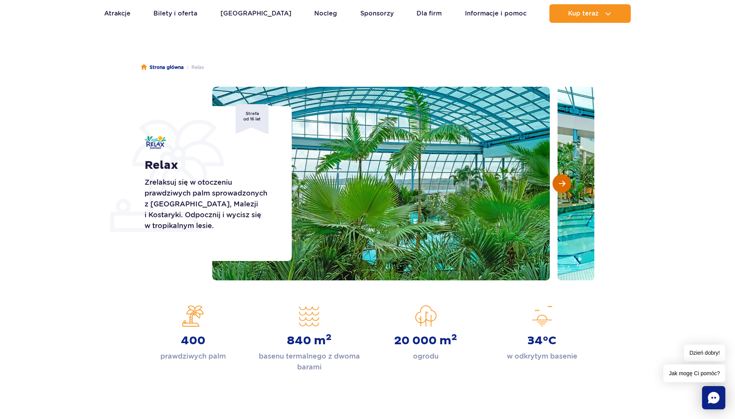
click at [561, 186] on span "Następny slajd" at bounding box center [562, 183] width 7 height 7
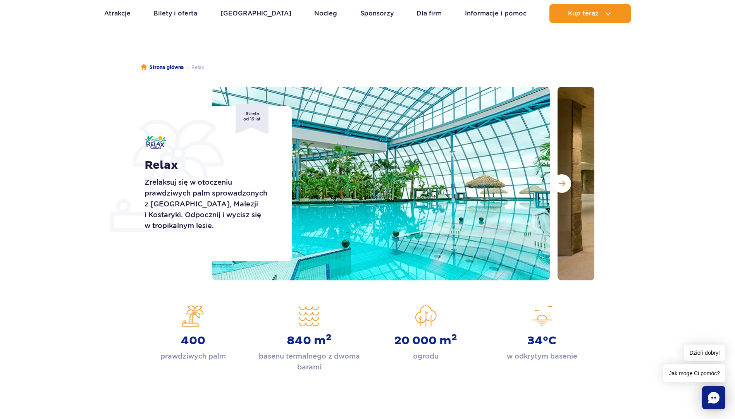
drag, startPoint x: 135, startPoint y: 12, endPoint x: 153, endPoint y: 11, distance: 18.3
click at [135, 12] on ul "Aktualny ruch w parku Atrakcje Zjeżdżalnie Aster Rainbow Narval Więcej Baseny B…" at bounding box center [367, 13] width 527 height 19
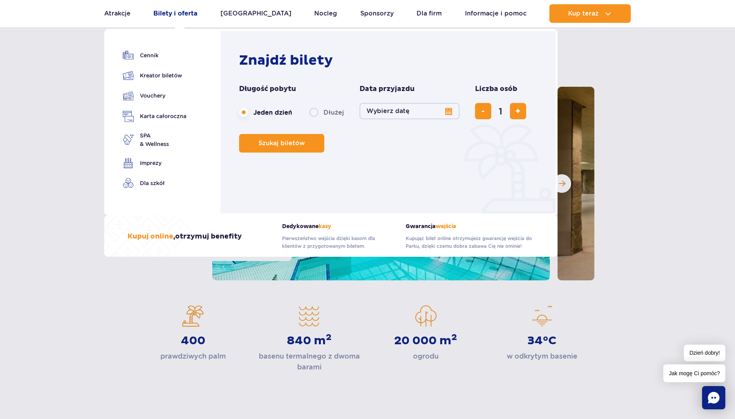
click at [171, 11] on link "Bilety i oferta" at bounding box center [175, 13] width 44 height 19
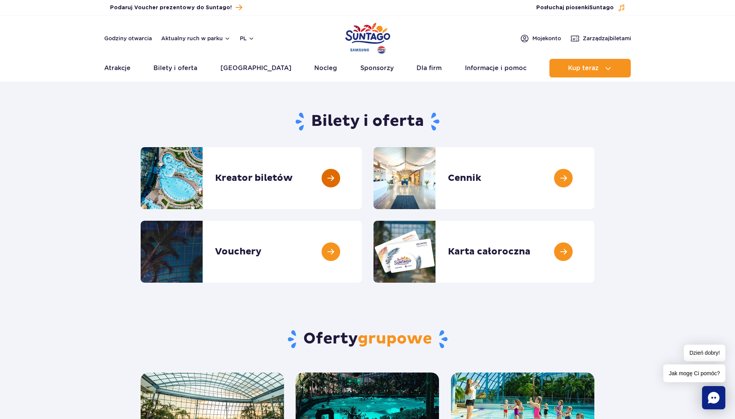
click at [362, 178] on link at bounding box center [362, 178] width 0 height 62
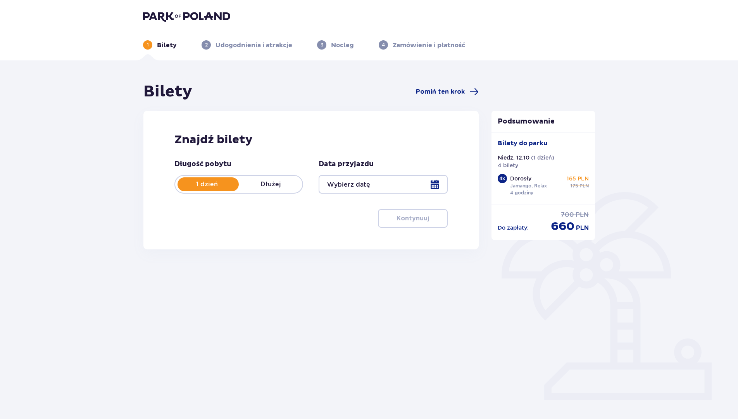
type input "[DATE]"
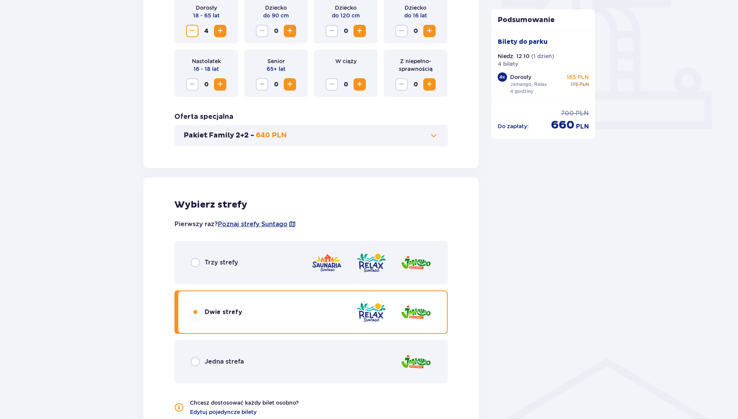
scroll to position [426, 0]
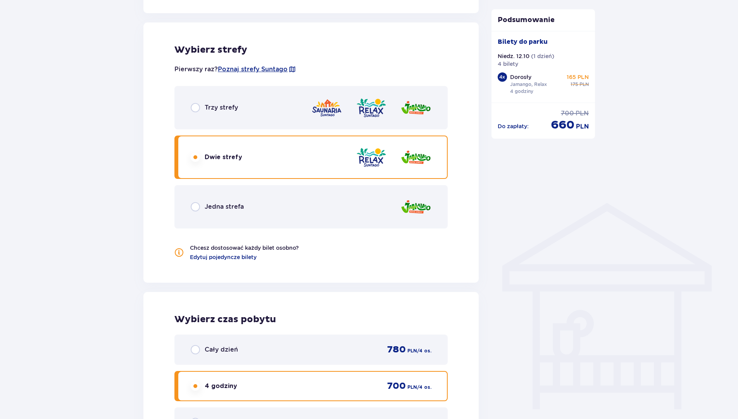
click at [240, 209] on span "Jedna strefa" at bounding box center [224, 207] width 39 height 9
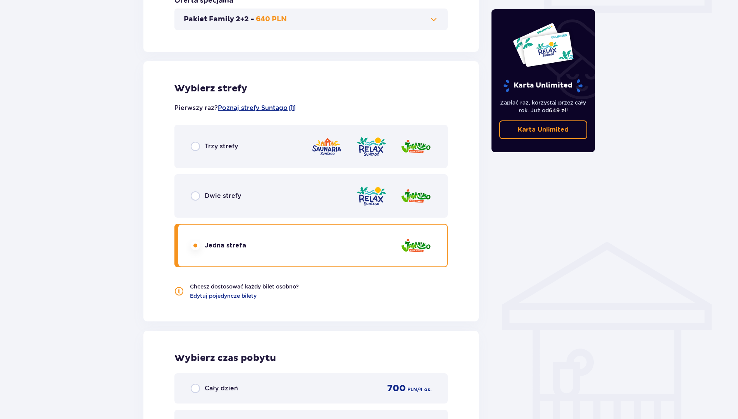
scroll to position [581, 0]
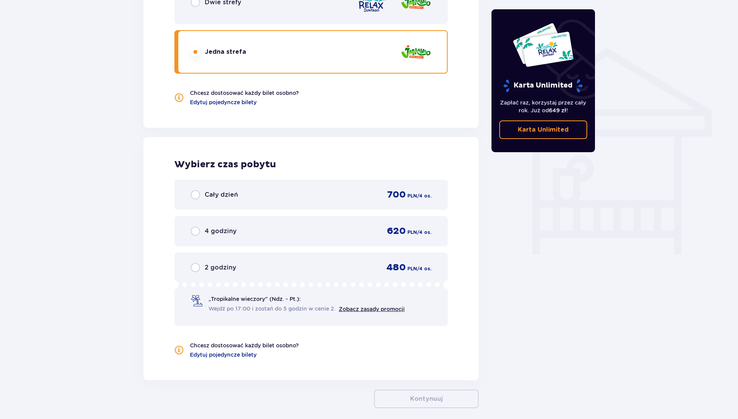
click at [276, 232] on div "4 godziny 620 PLN / 4 os." at bounding box center [311, 232] width 241 height 12
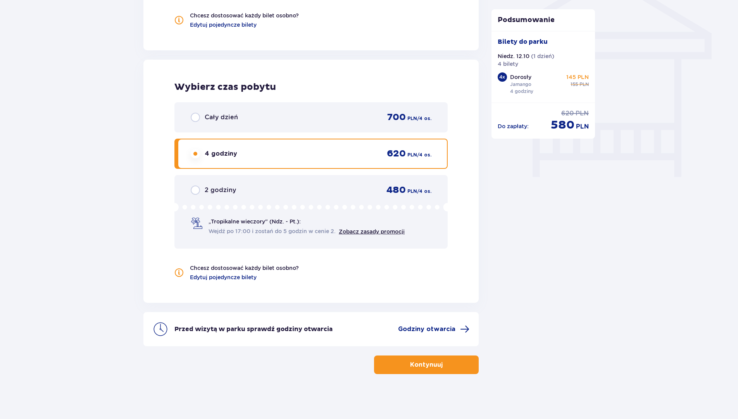
scroll to position [660, 0]
